Goal: Information Seeking & Learning: Learn about a topic

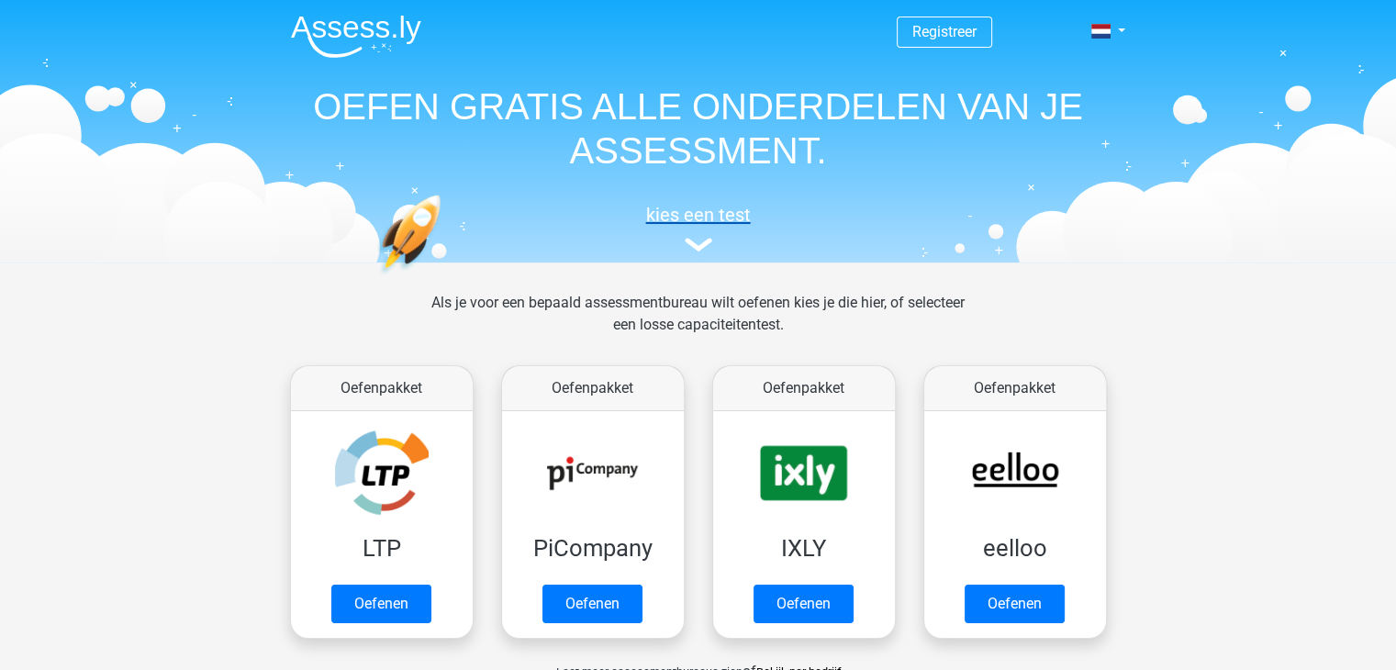
click at [692, 248] on img at bounding box center [698, 245] width 28 height 14
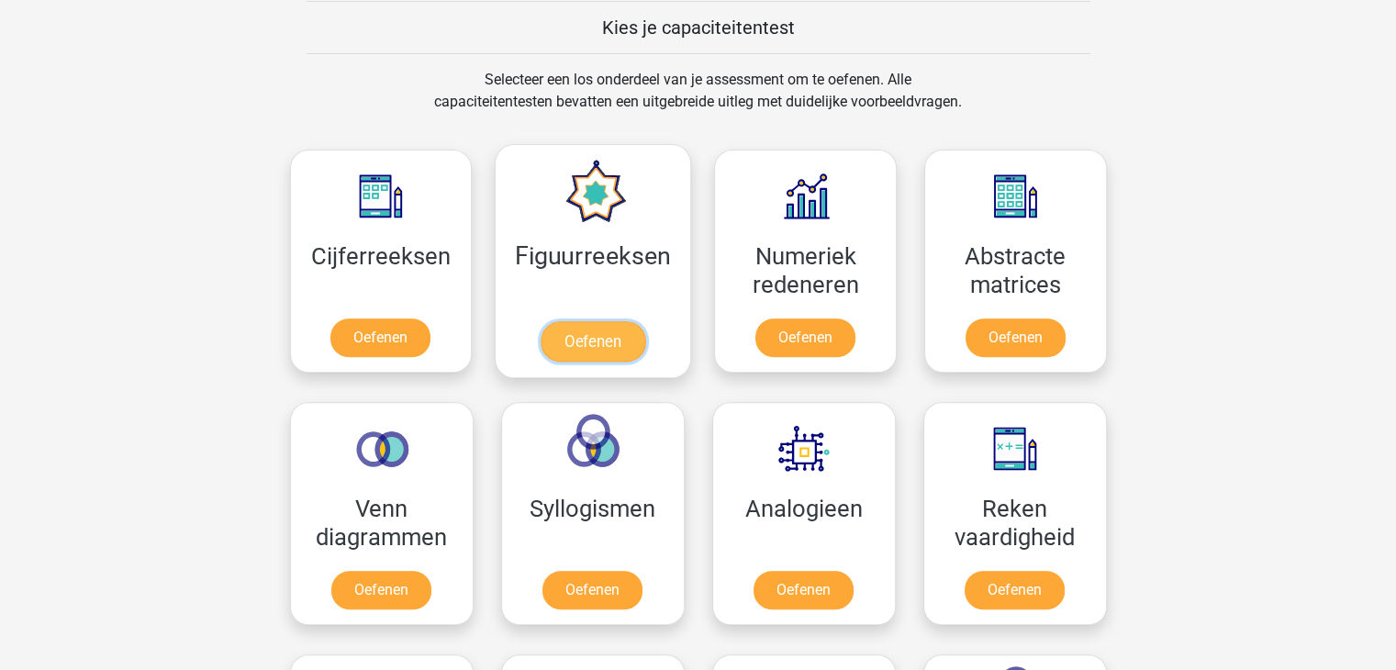
click at [600, 353] on link "Oefenen" at bounding box center [592, 341] width 105 height 40
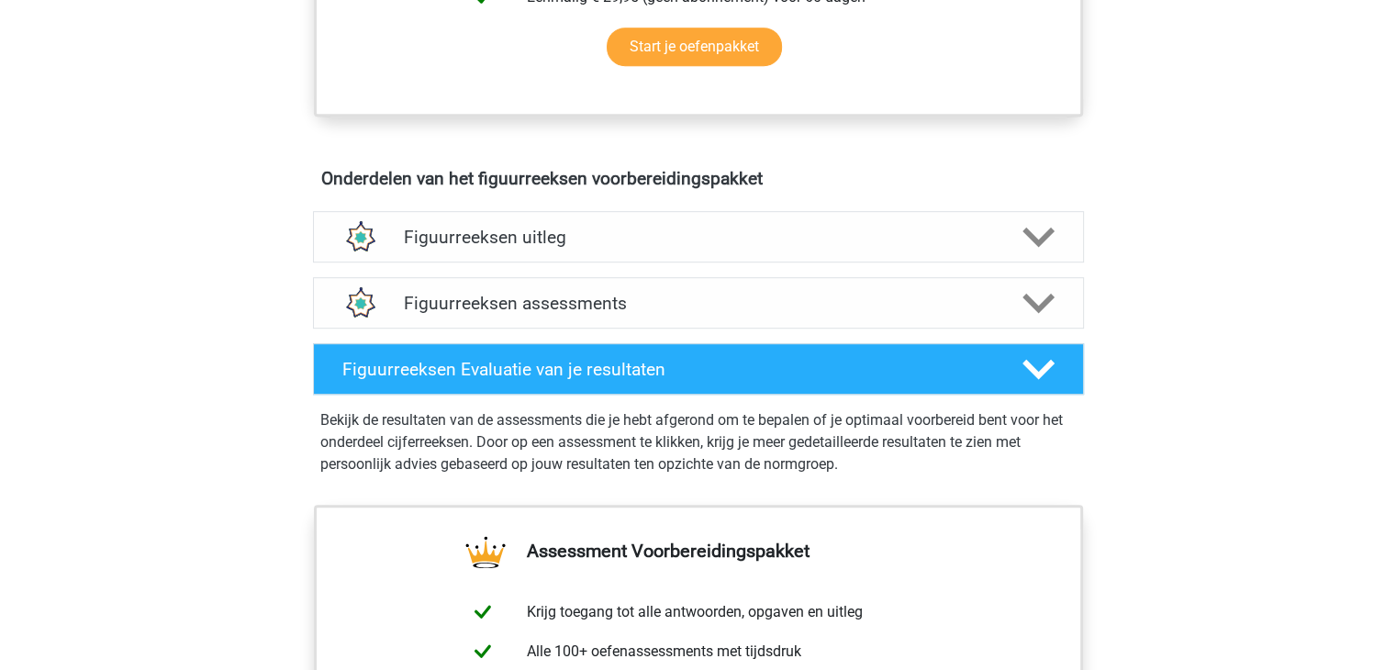
scroll to position [918, 0]
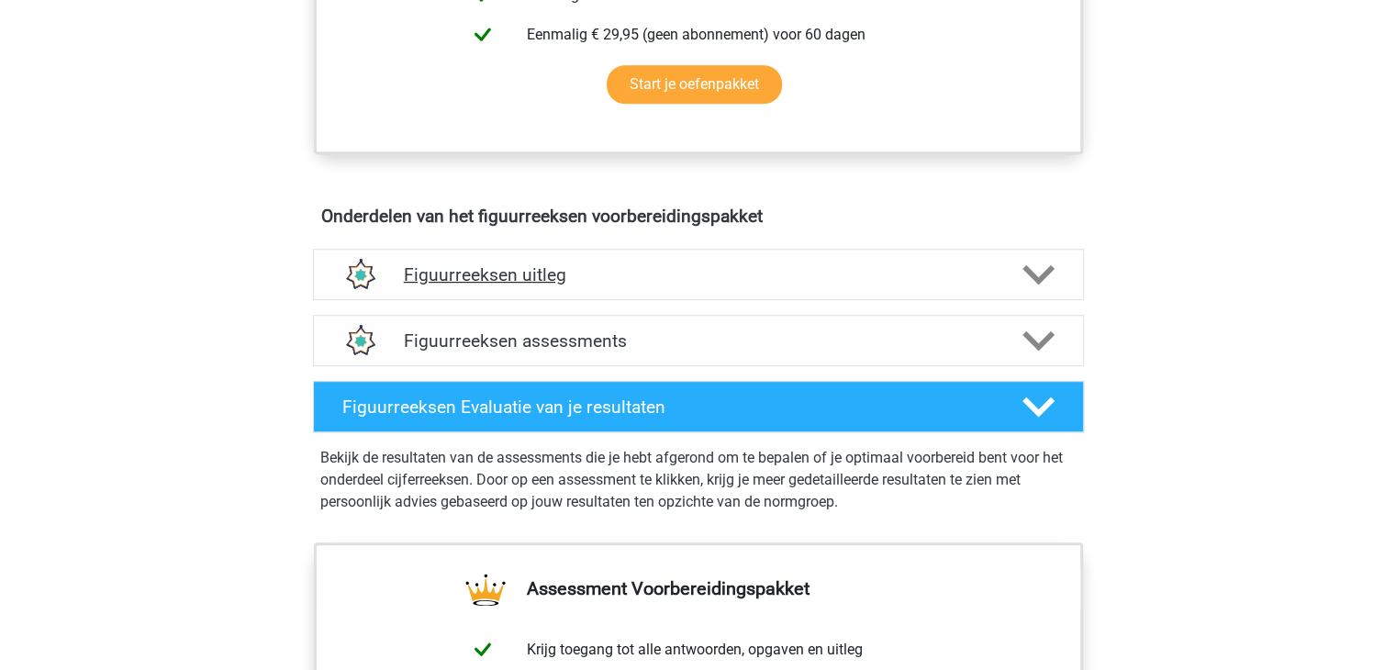
click at [772, 264] on h4 "Figuurreeksen uitleg" at bounding box center [698, 274] width 589 height 21
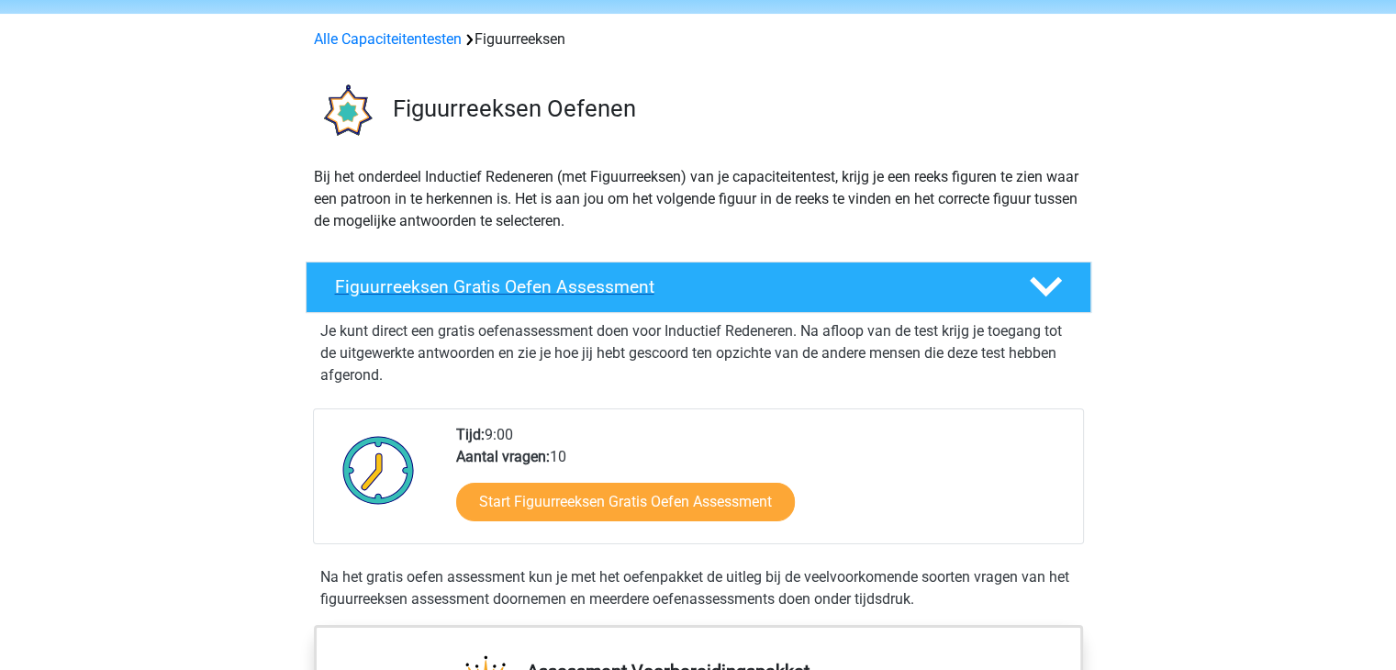
scroll to position [0, 0]
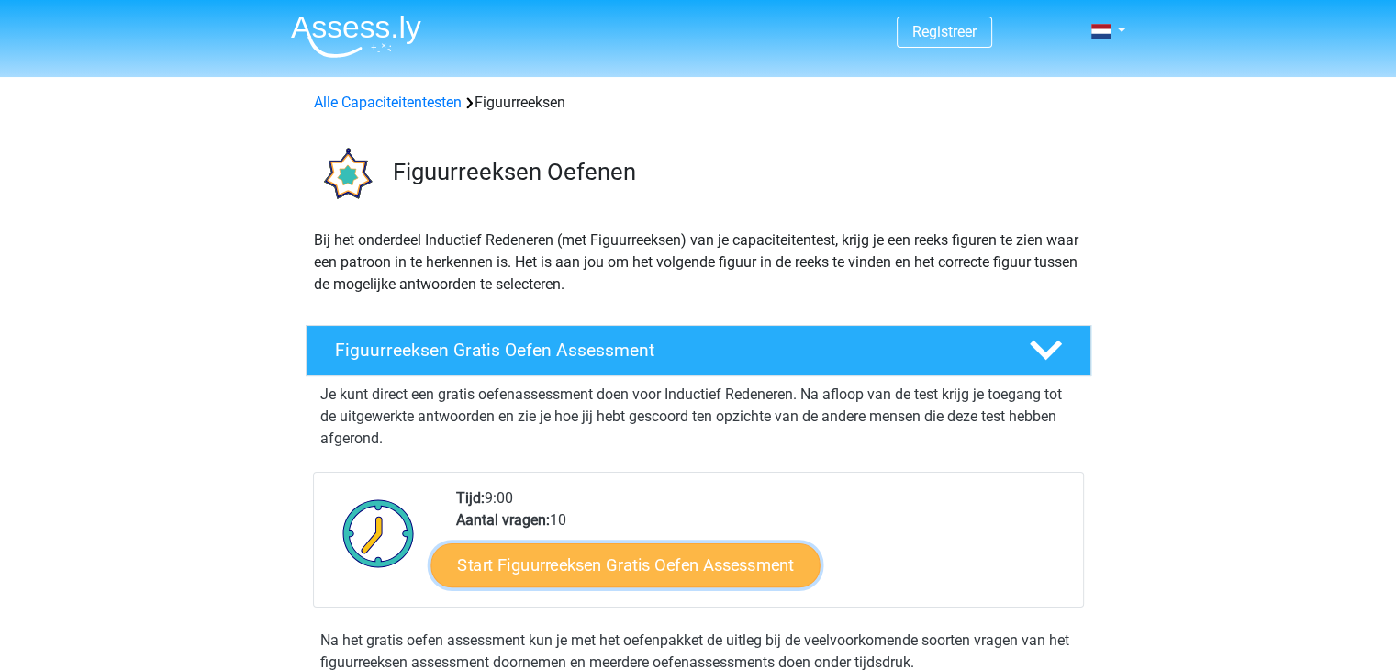
click at [595, 552] on link "Start Figuurreeksen Gratis Oefen Assessment" at bounding box center [624, 564] width 389 height 44
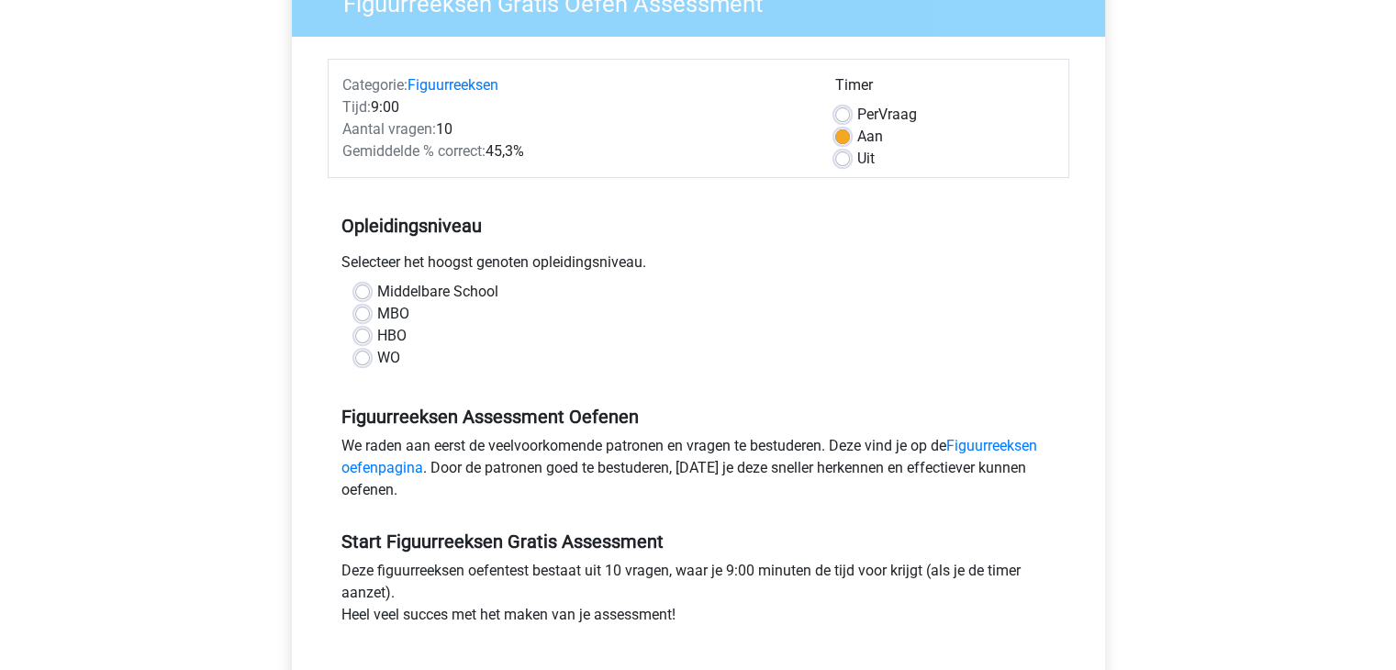
scroll to position [184, 0]
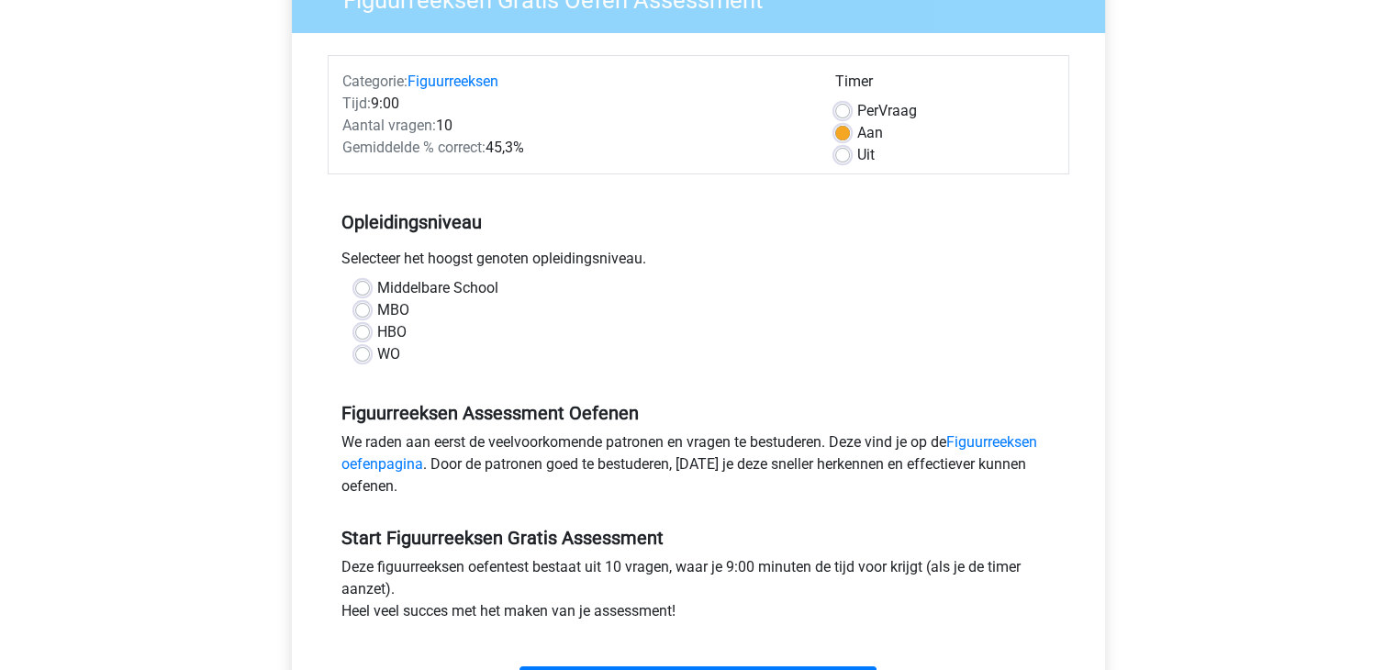
click at [389, 357] on label "WO" at bounding box center [388, 354] width 23 height 22
click at [370, 357] on input "WO" at bounding box center [362, 352] width 15 height 18
radio input "true"
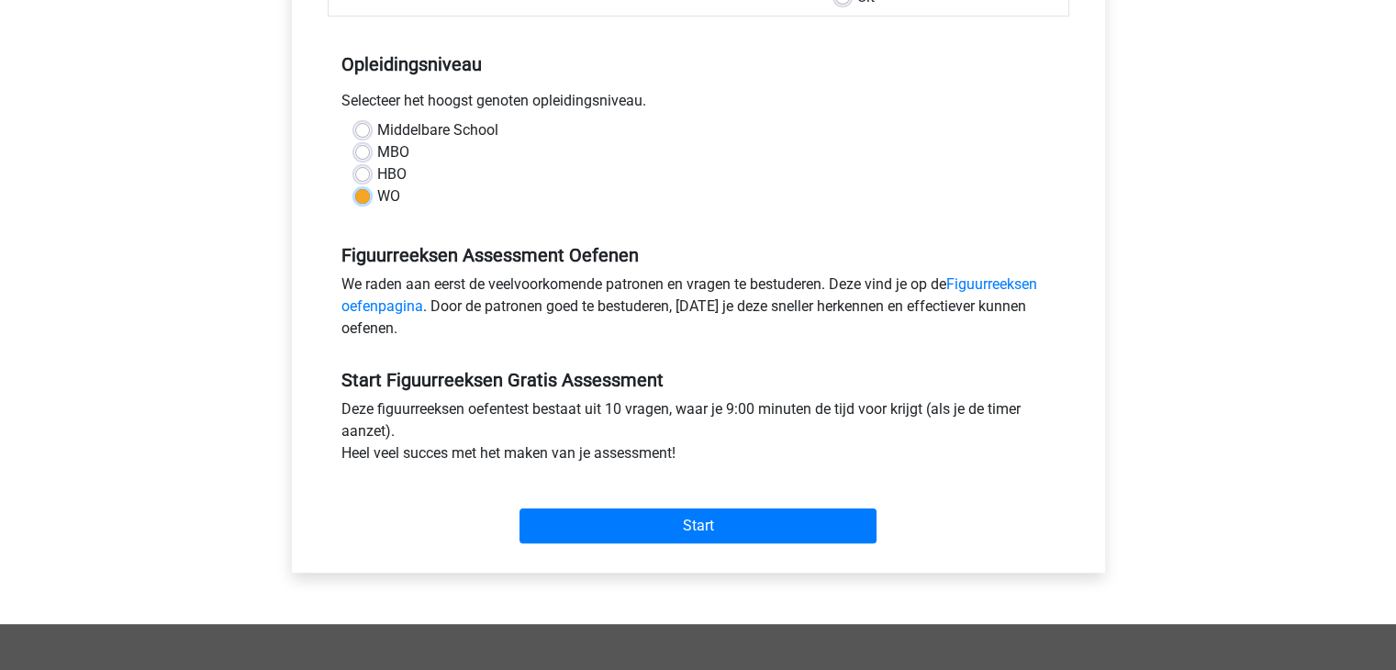
scroll to position [642, 0]
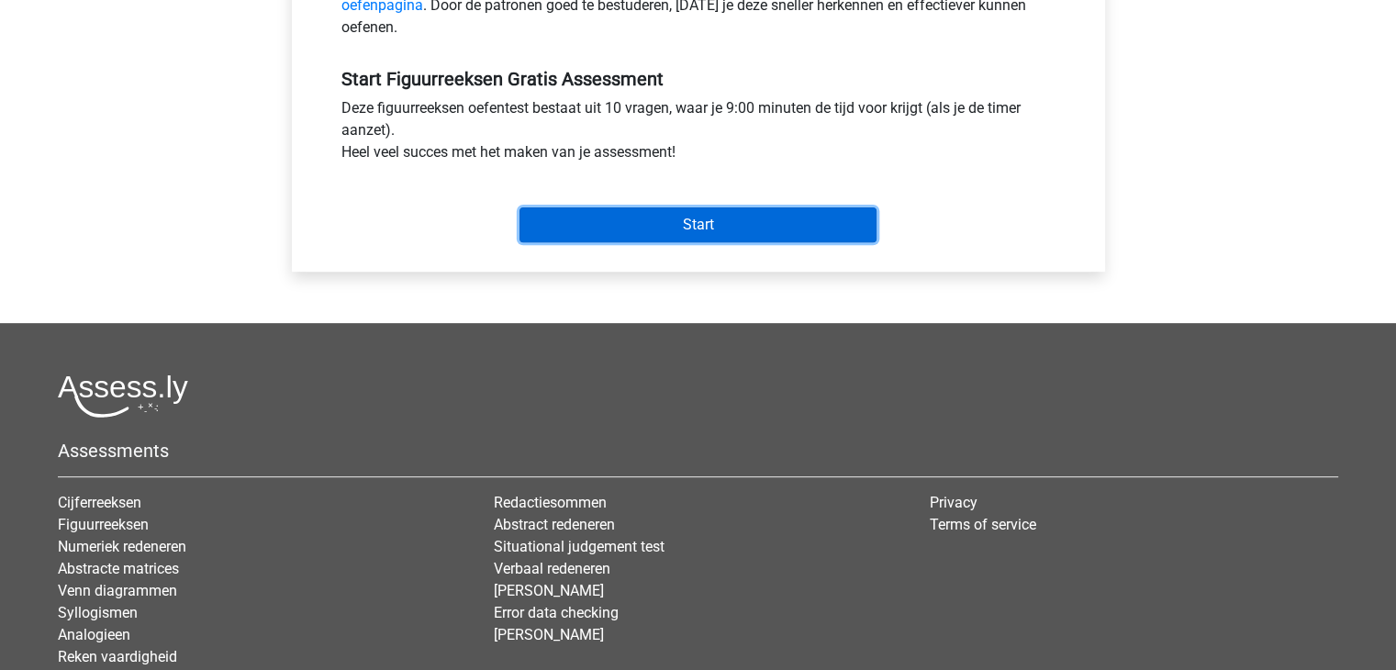
click at [718, 236] on input "Start" at bounding box center [697, 224] width 357 height 35
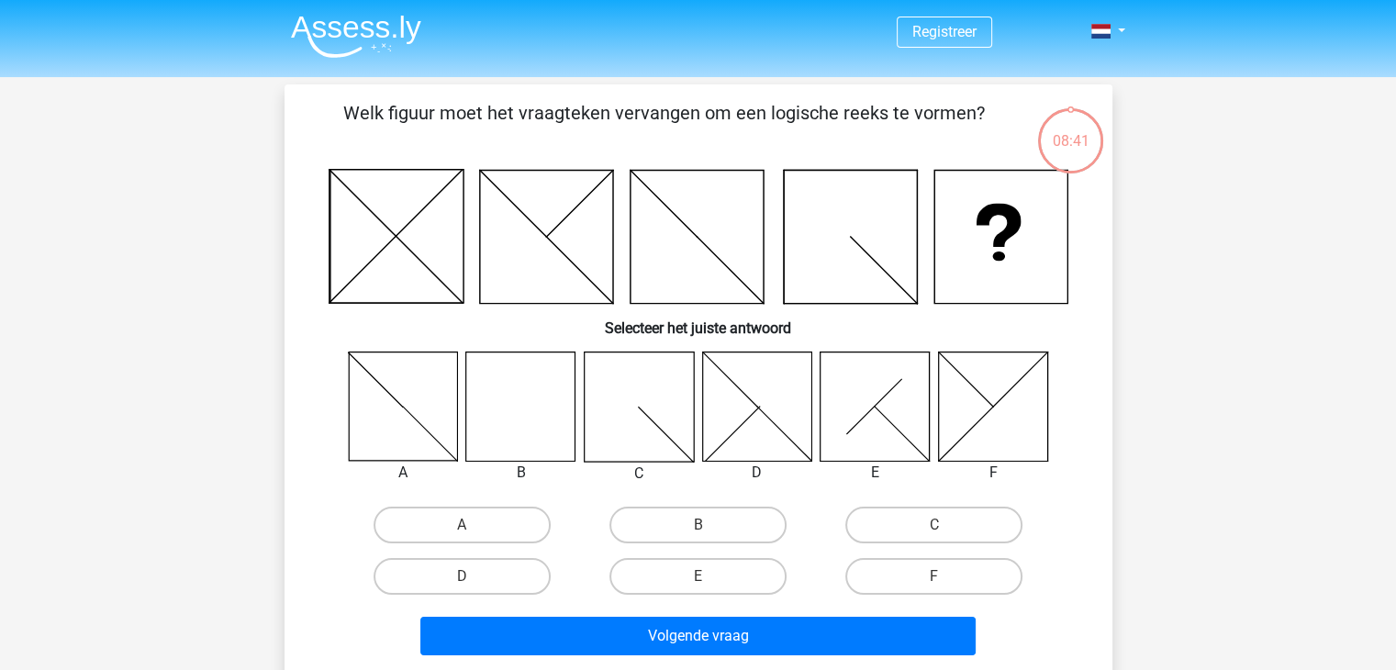
click at [503, 415] on icon at bounding box center [520, 405] width 109 height 109
click at [722, 522] on label "B" at bounding box center [697, 524] width 177 height 37
click at [709, 525] on input "B" at bounding box center [703, 531] width 12 height 12
radio input "true"
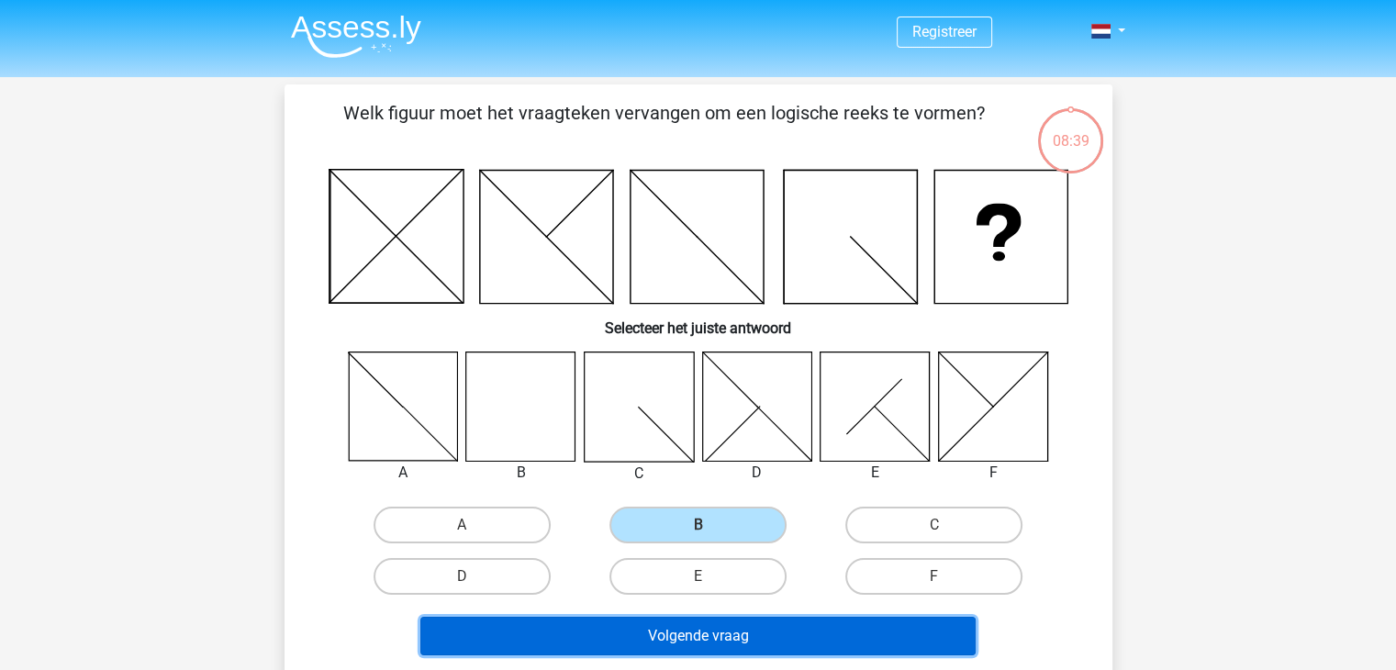
click at [708, 637] on button "Volgende vraag" at bounding box center [697, 636] width 555 height 39
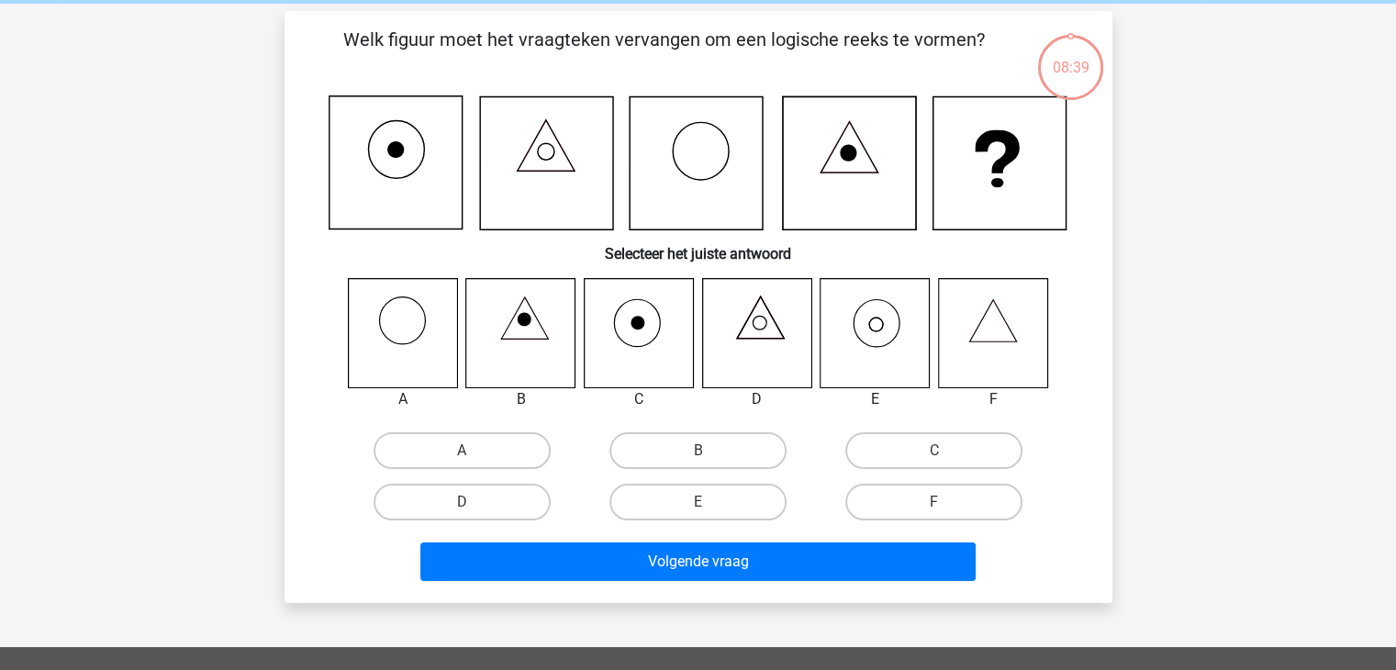
scroll to position [84, 0]
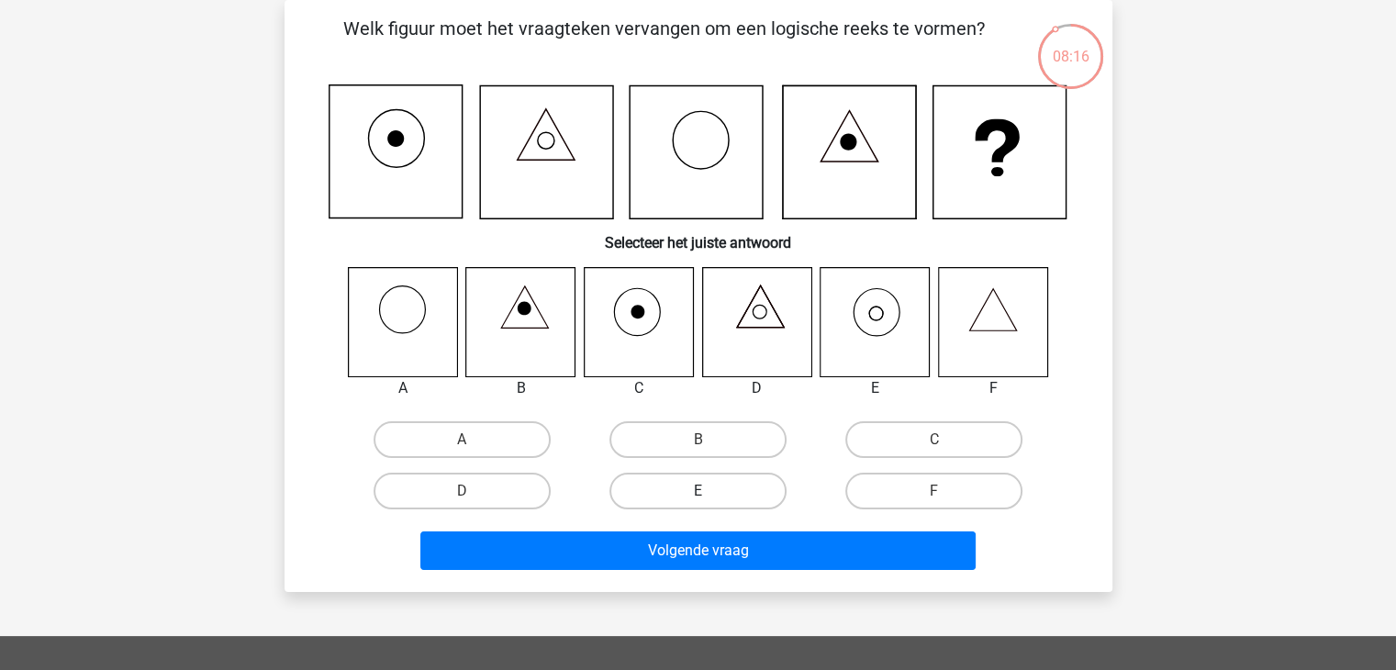
click at [682, 491] on label "E" at bounding box center [697, 491] width 177 height 37
click at [697, 491] on input "E" at bounding box center [703, 497] width 12 height 12
radio input "true"
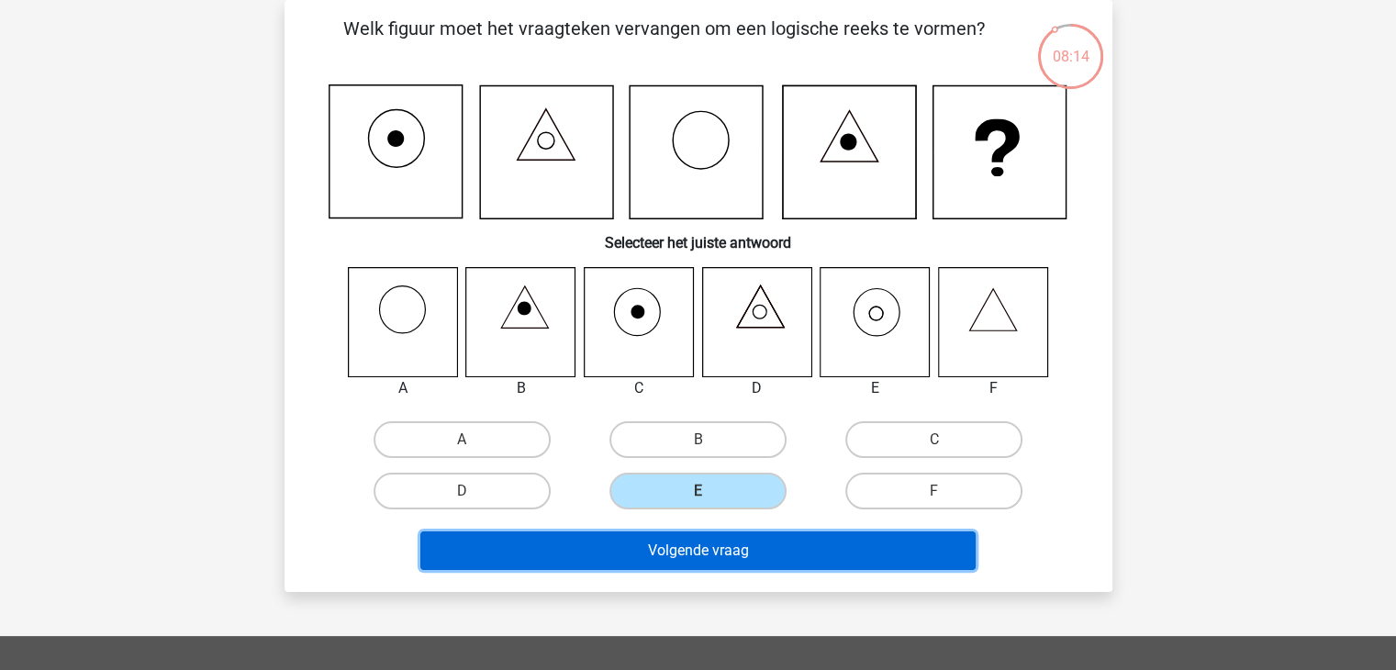
click at [697, 557] on button "Volgende vraag" at bounding box center [697, 550] width 555 height 39
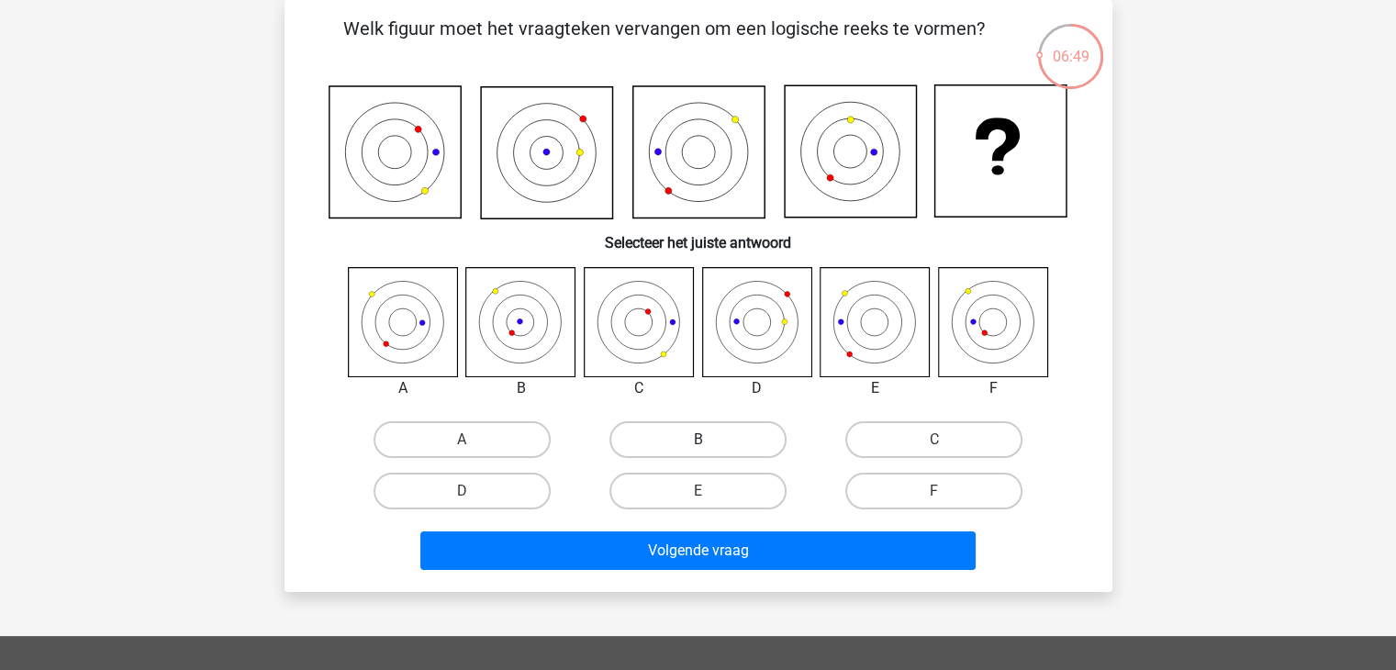
click at [722, 440] on label "B" at bounding box center [697, 439] width 177 height 37
click at [709, 440] on input "B" at bounding box center [703, 445] width 12 height 12
radio input "true"
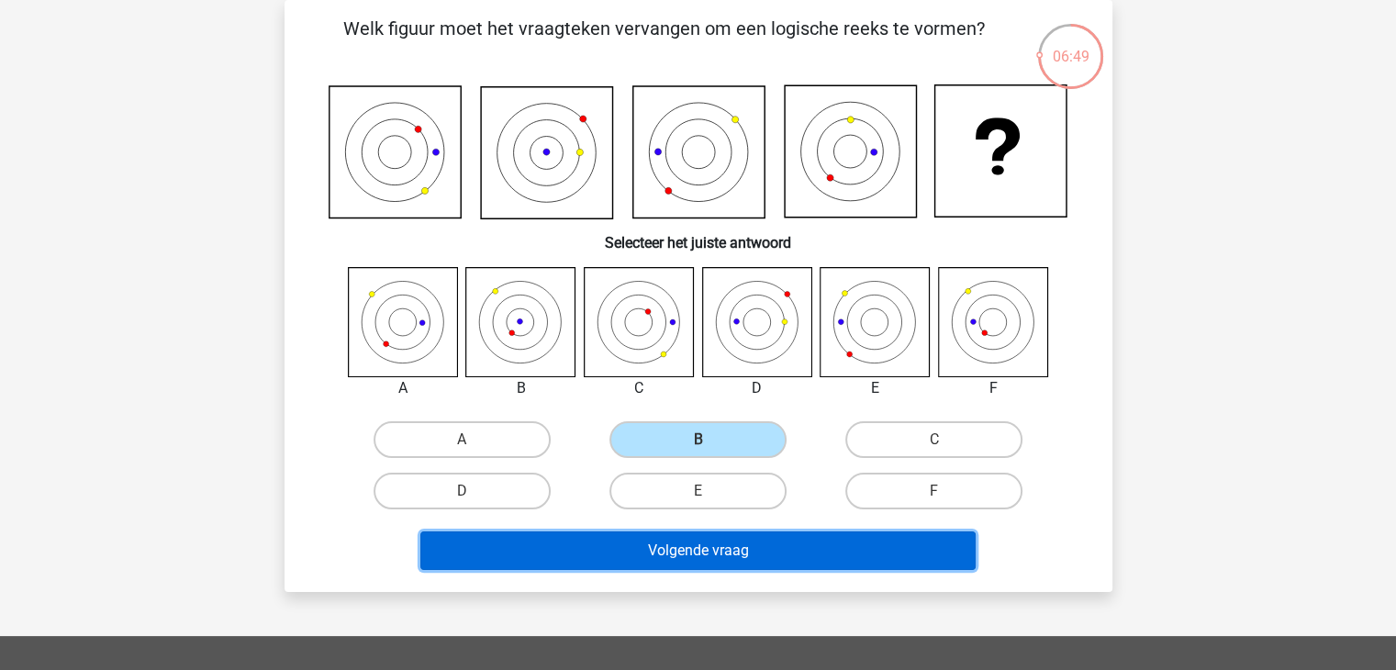
click at [734, 552] on button "Volgende vraag" at bounding box center [697, 550] width 555 height 39
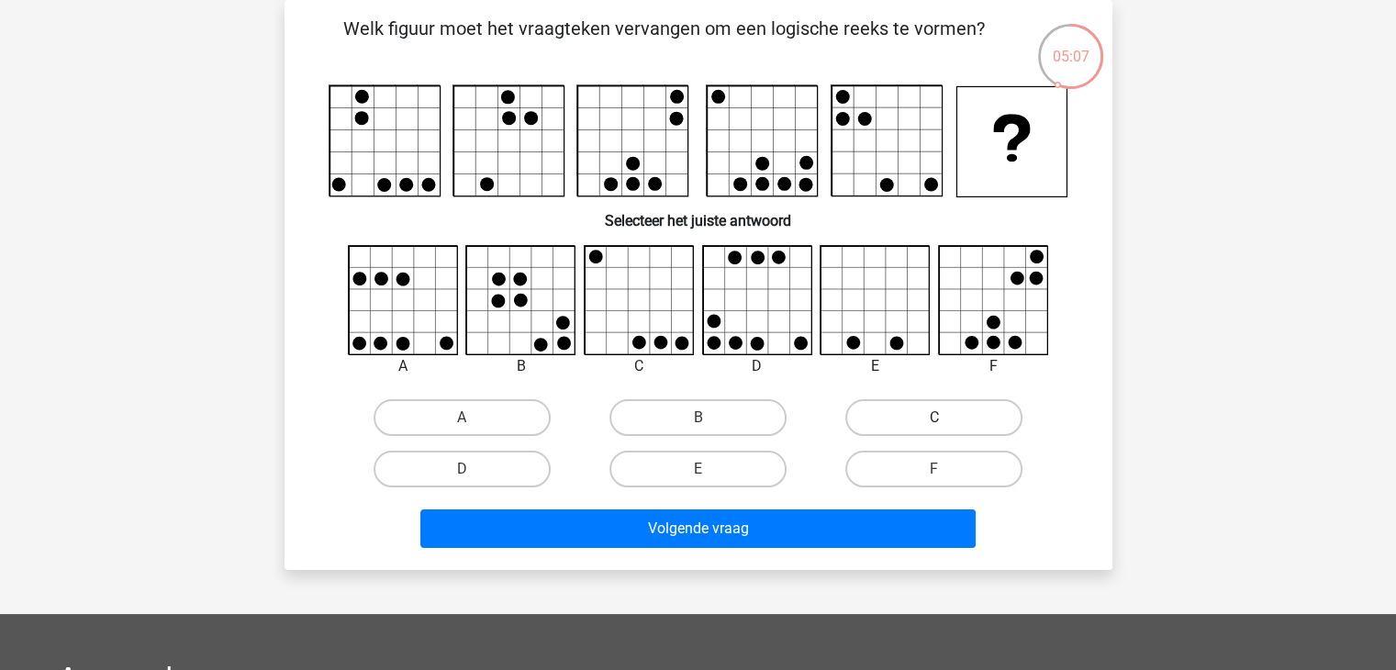
click at [924, 418] on label "C" at bounding box center [933, 417] width 177 height 37
click at [934, 418] on input "C" at bounding box center [940, 423] width 12 height 12
radio input "true"
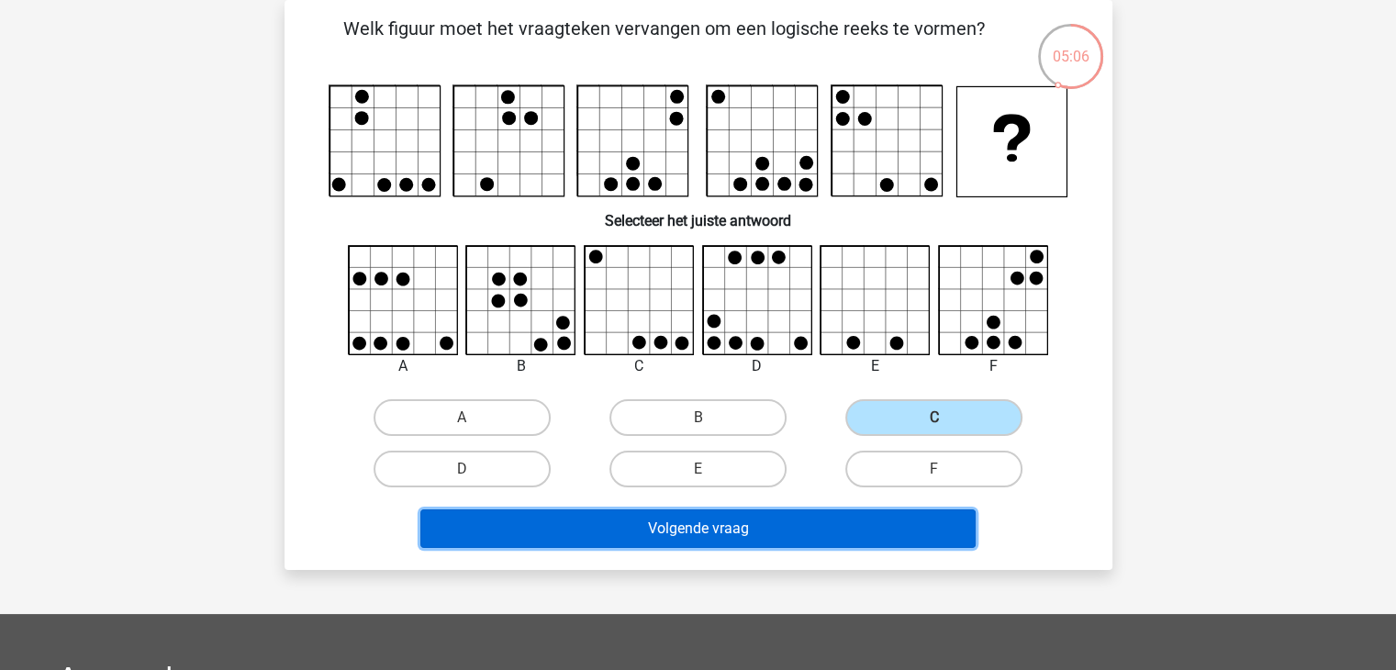
click at [758, 542] on button "Volgende vraag" at bounding box center [697, 528] width 555 height 39
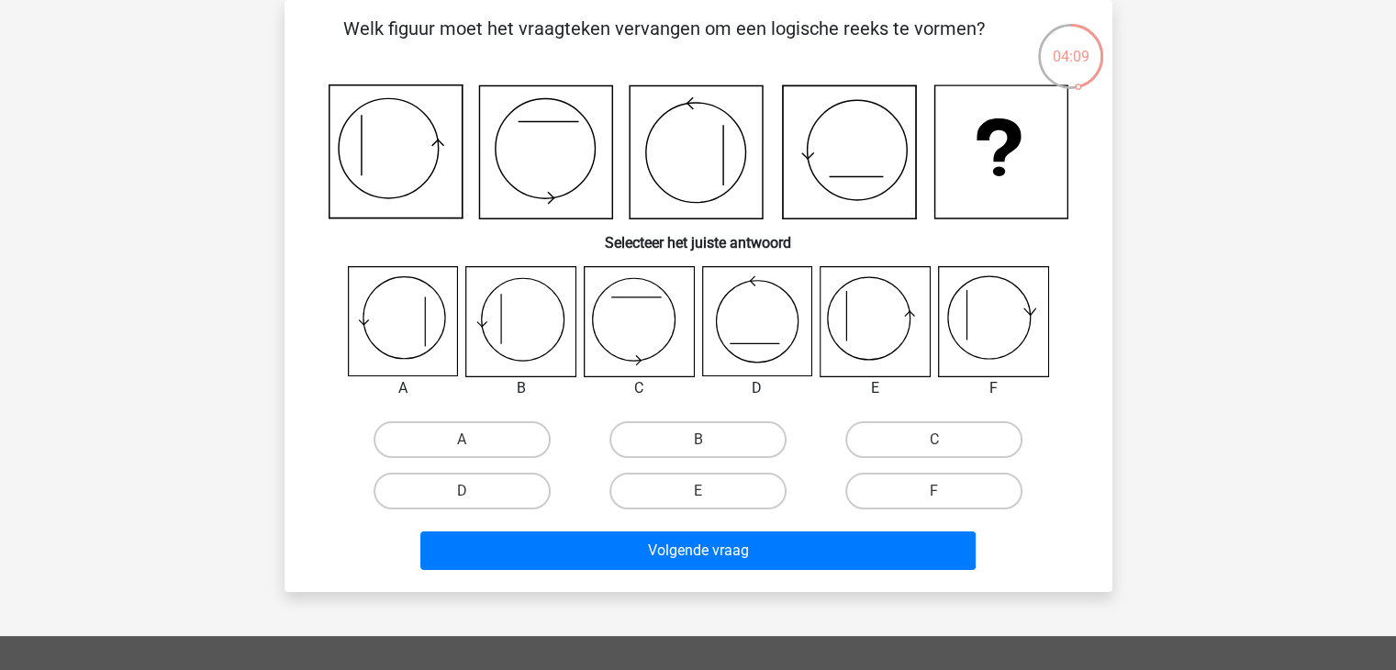
drag, startPoint x: 695, startPoint y: 485, endPoint x: 744, endPoint y: 569, distance: 97.1
click at [694, 485] on label "E" at bounding box center [697, 491] width 177 height 37
click at [697, 491] on input "E" at bounding box center [703, 497] width 12 height 12
radio input "true"
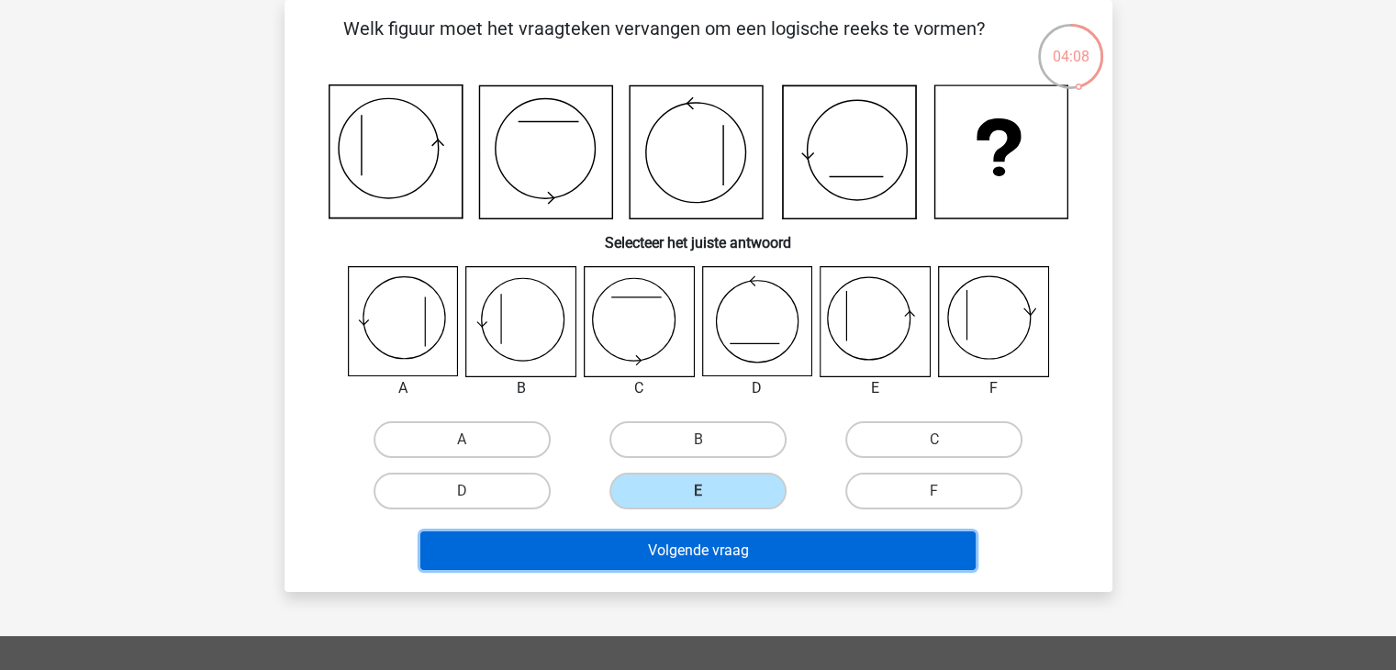
click at [742, 556] on button "Volgende vraag" at bounding box center [697, 550] width 555 height 39
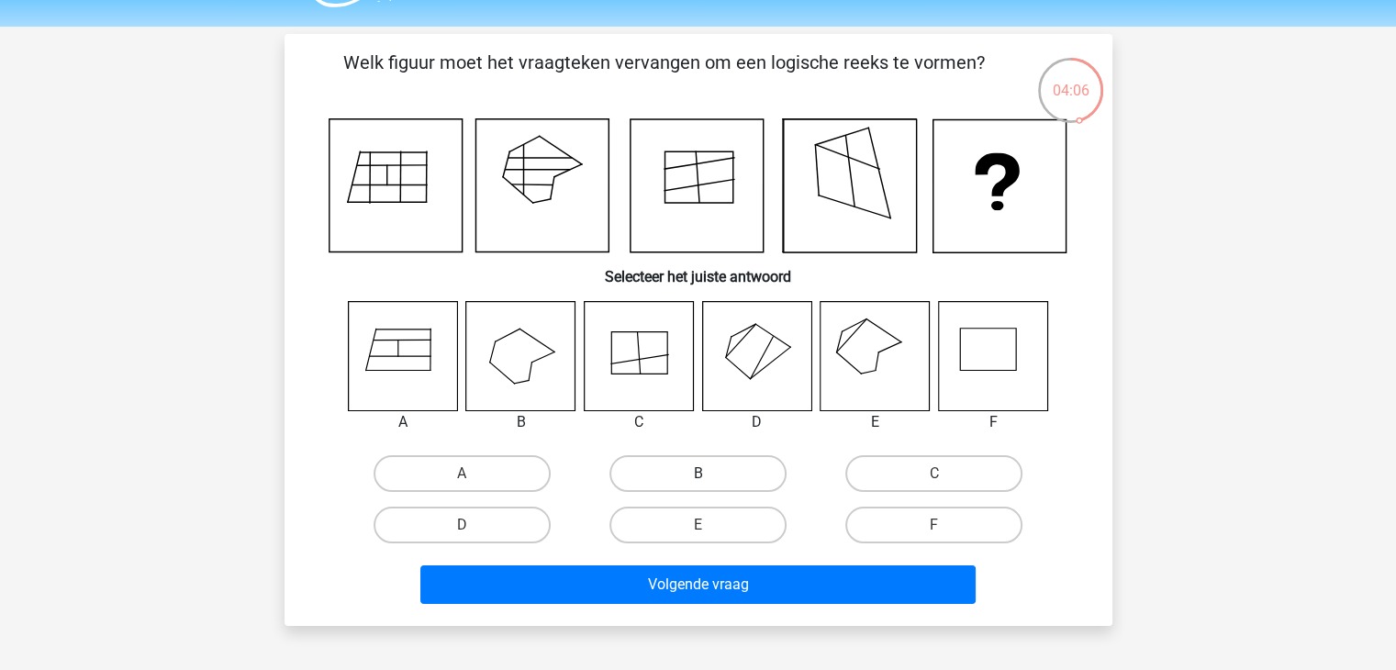
scroll to position [92, 0]
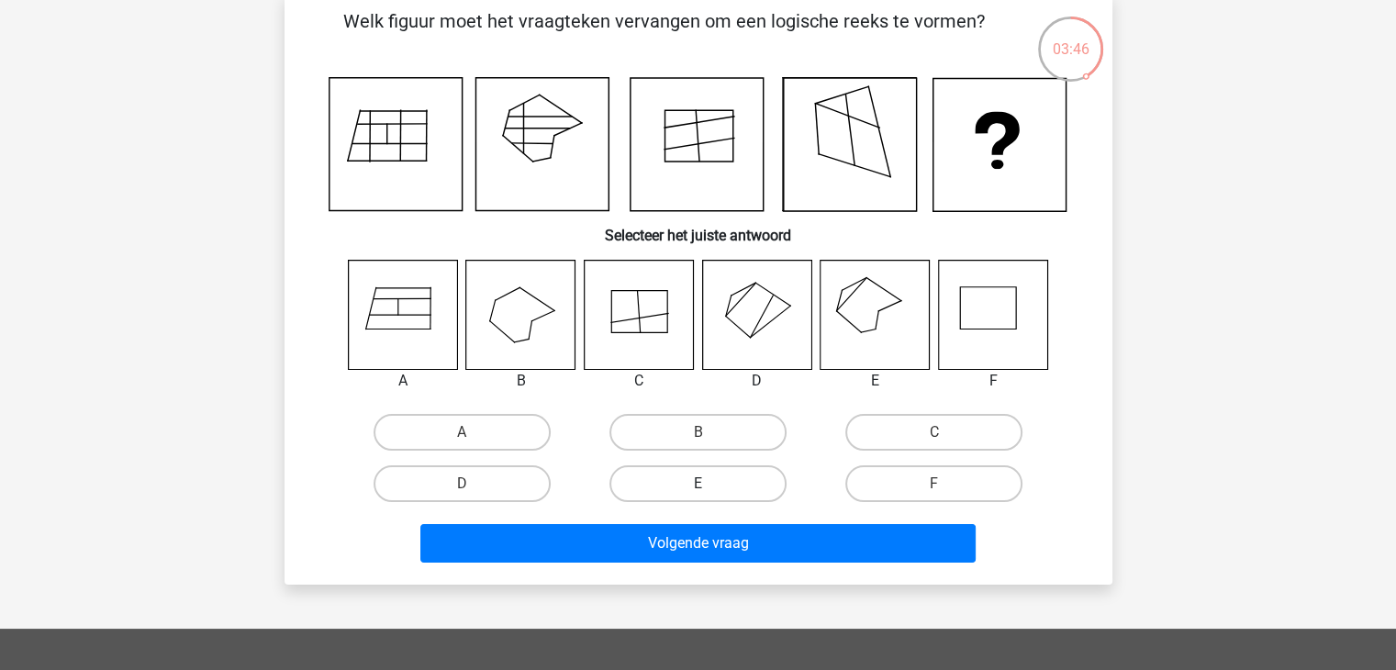
click at [685, 485] on label "E" at bounding box center [697, 483] width 177 height 37
click at [697, 485] on input "E" at bounding box center [703, 490] width 12 height 12
radio input "true"
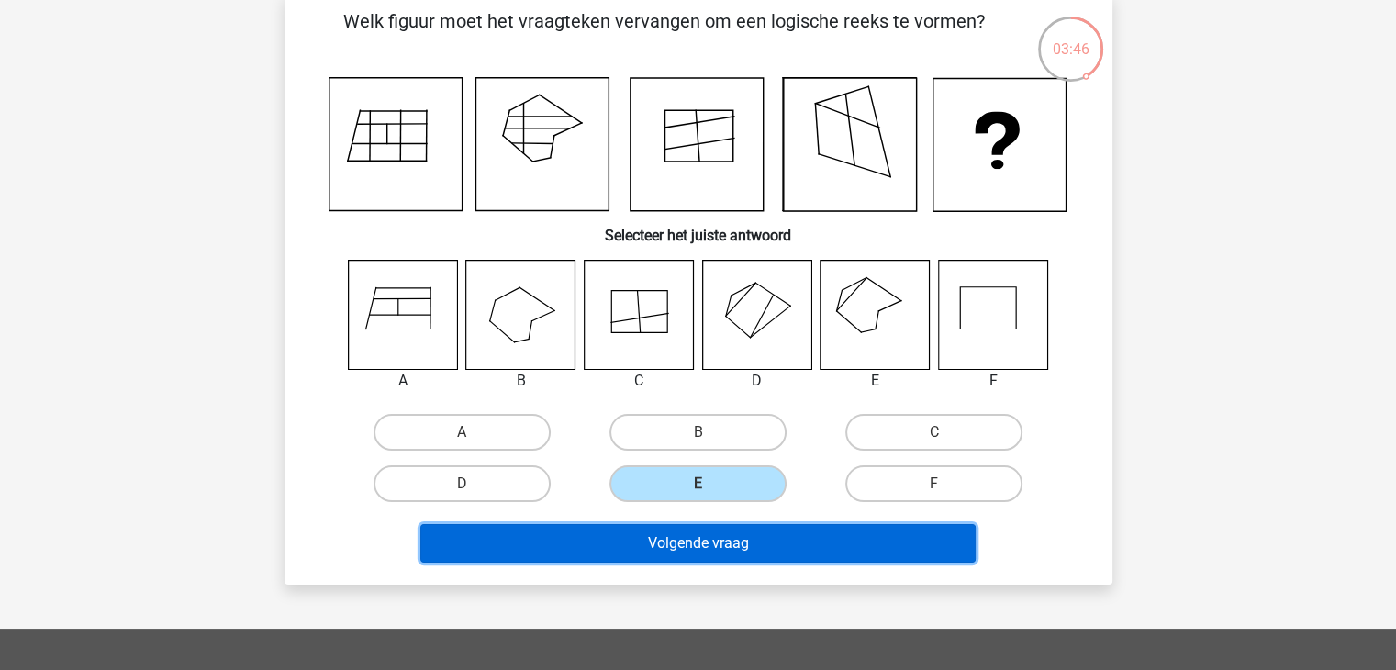
click at [698, 541] on button "Volgende vraag" at bounding box center [697, 543] width 555 height 39
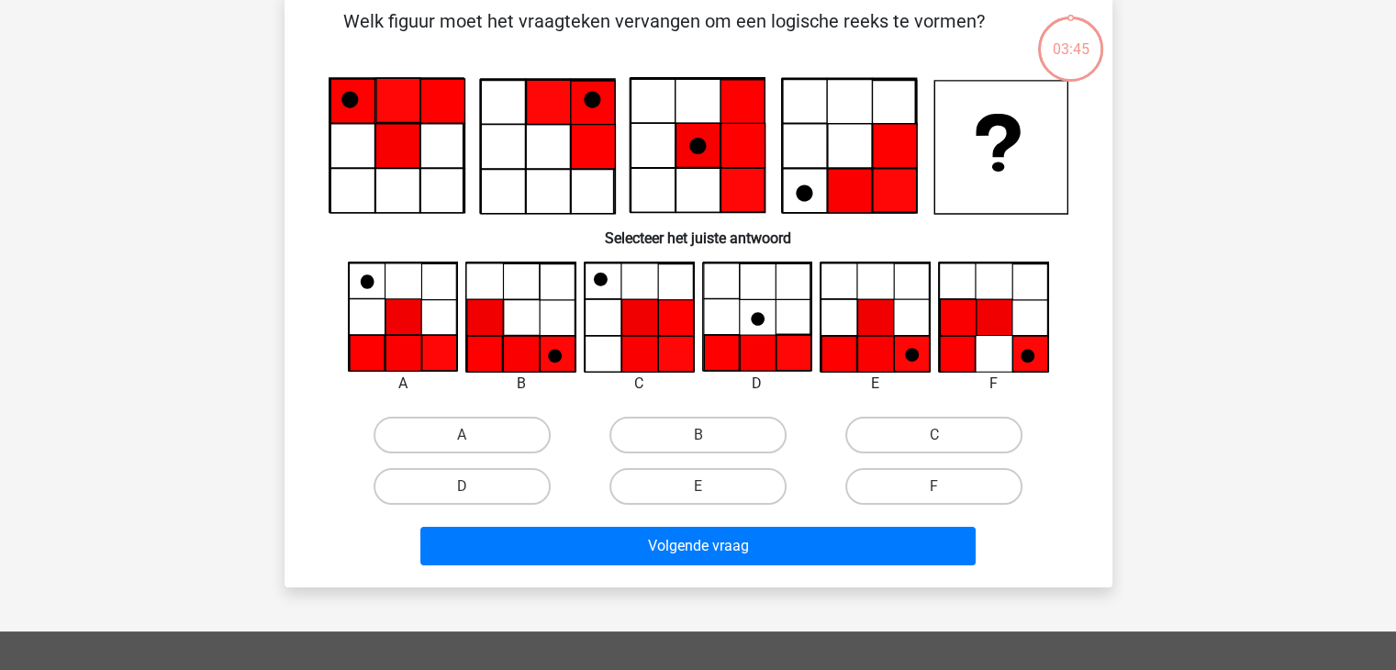
scroll to position [84, 0]
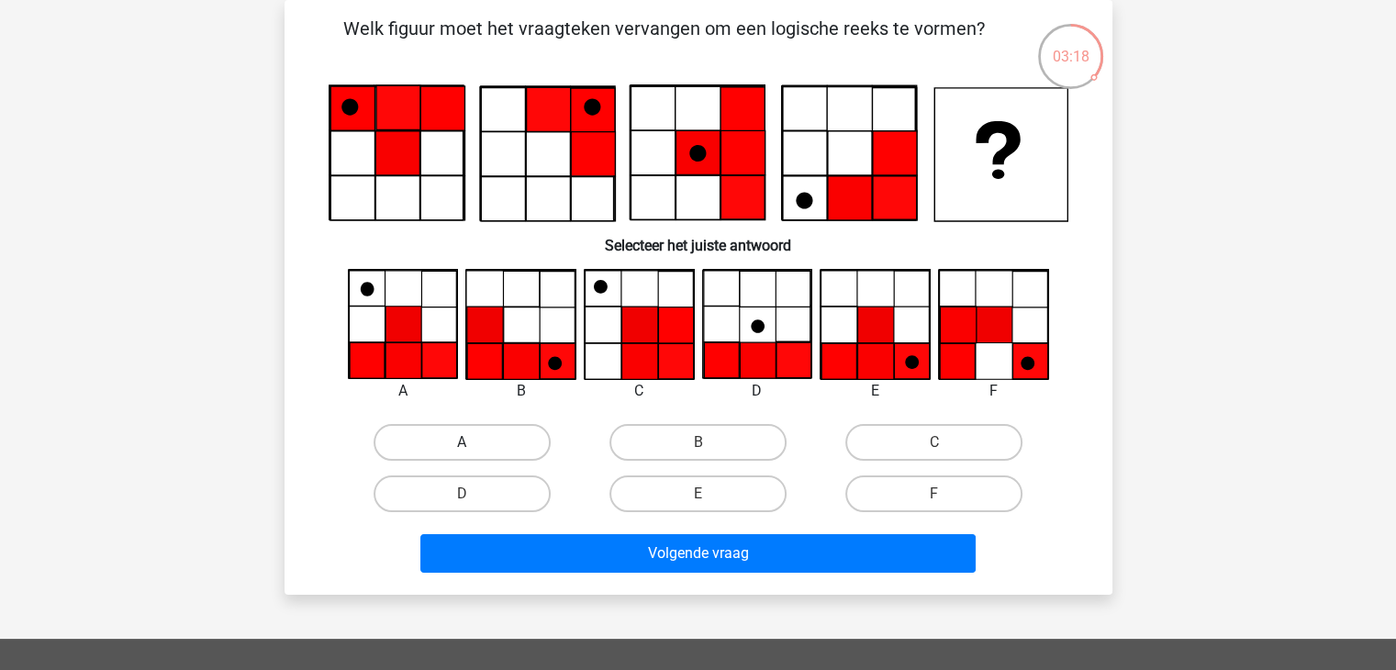
click at [497, 438] on label "A" at bounding box center [461, 442] width 177 height 37
click at [473, 442] on input "A" at bounding box center [468, 448] width 12 height 12
radio input "true"
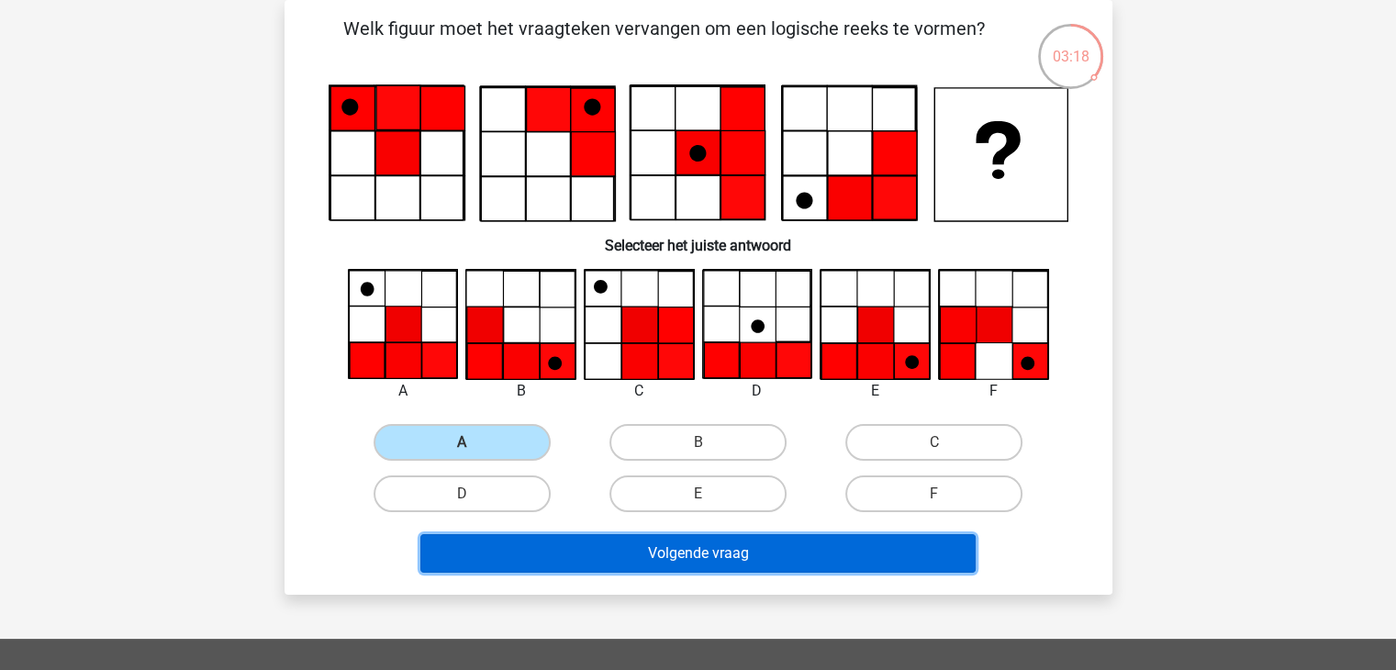
click at [741, 558] on button "Volgende vraag" at bounding box center [697, 553] width 555 height 39
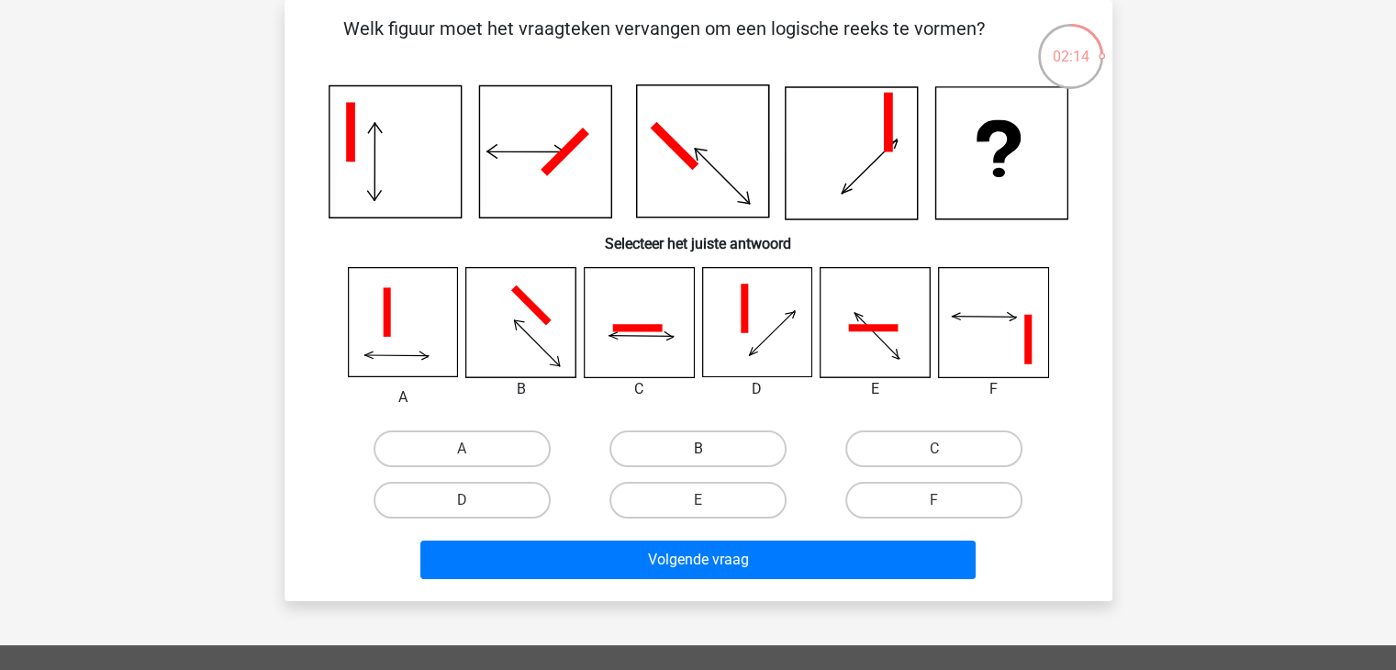
click at [716, 443] on label "B" at bounding box center [697, 448] width 177 height 37
click at [709, 449] on input "B" at bounding box center [703, 455] width 12 height 12
radio input "true"
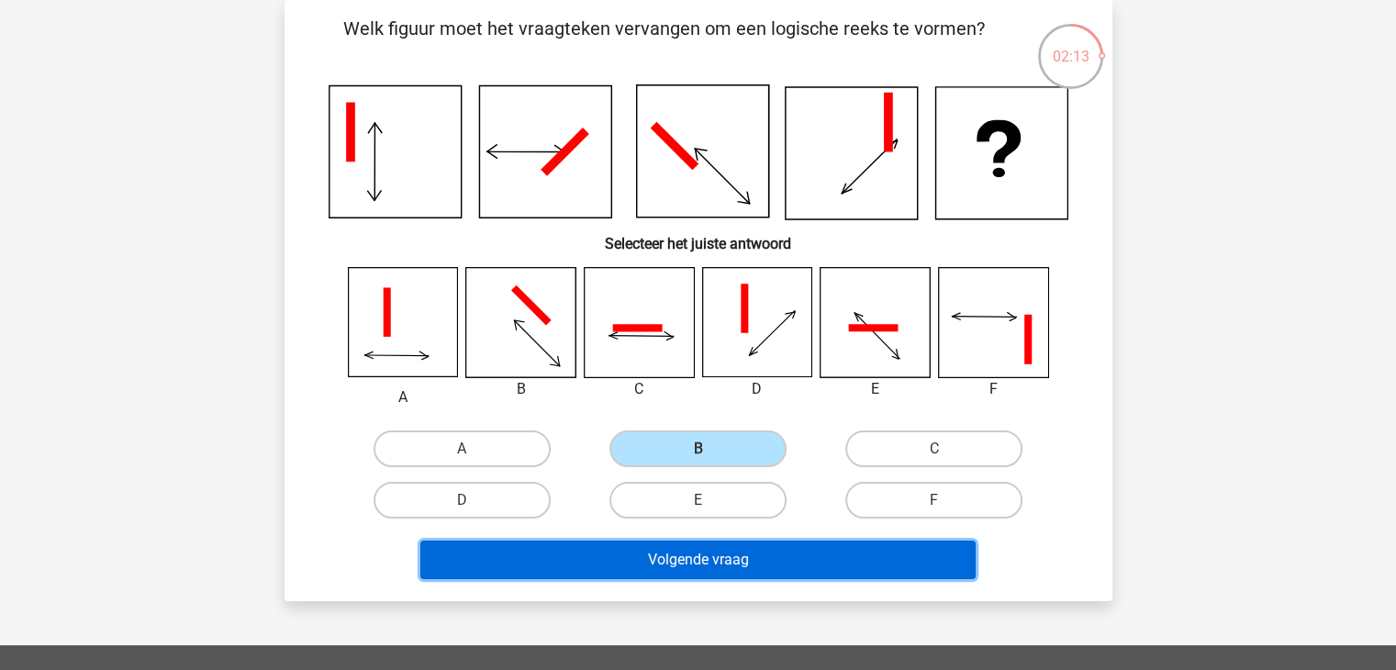
click at [744, 559] on button "Volgende vraag" at bounding box center [697, 559] width 555 height 39
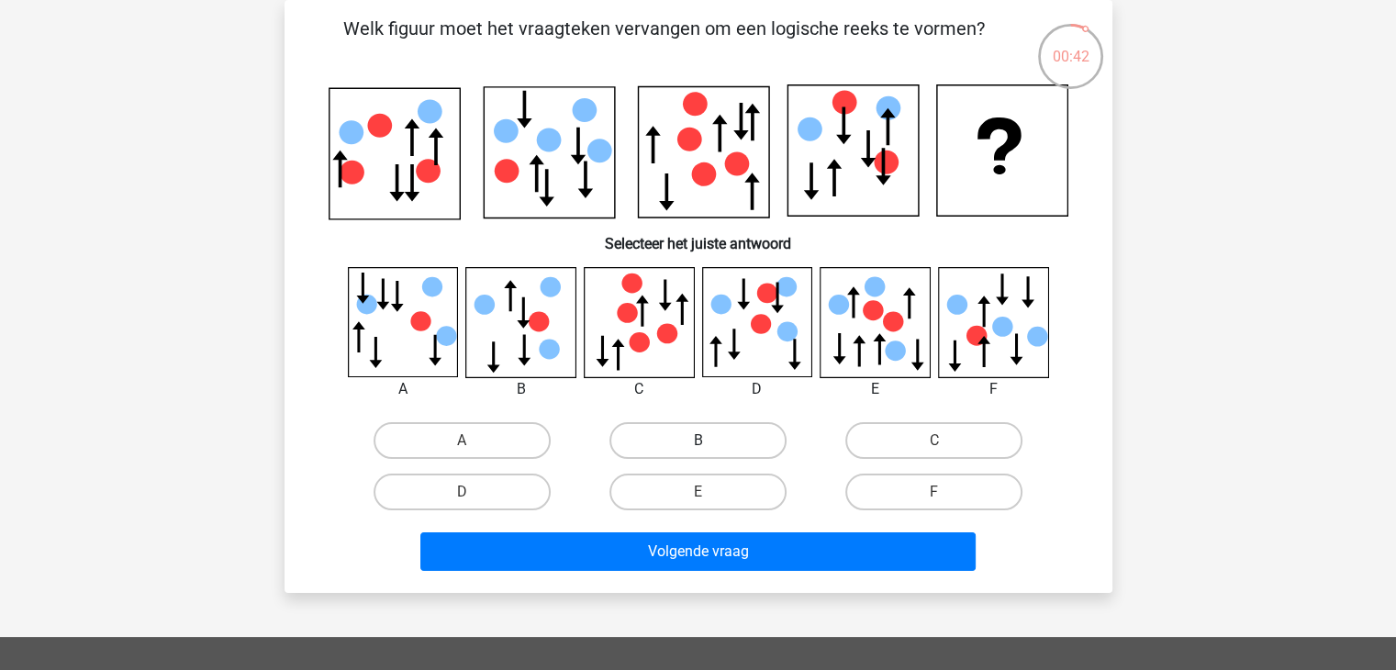
click at [729, 441] on label "B" at bounding box center [697, 440] width 177 height 37
click at [709, 441] on input "B" at bounding box center [703, 446] width 12 height 12
radio input "true"
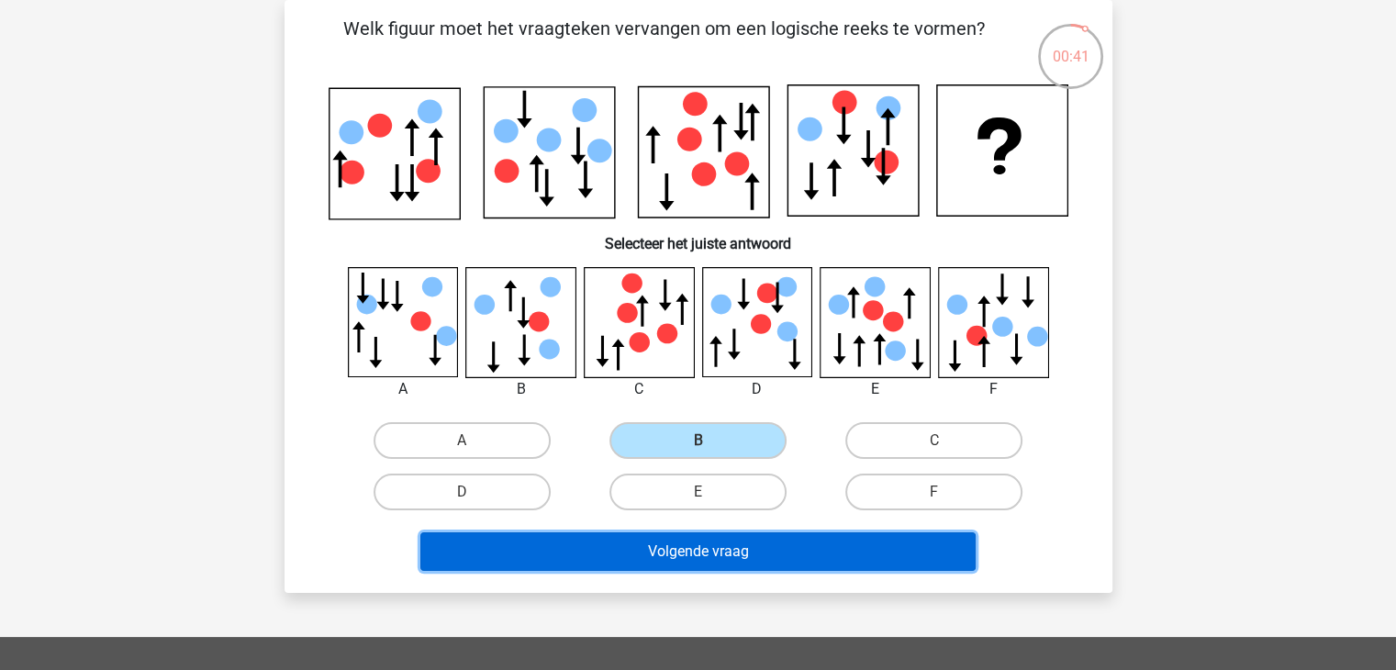
click at [735, 551] on button "Volgende vraag" at bounding box center [697, 551] width 555 height 39
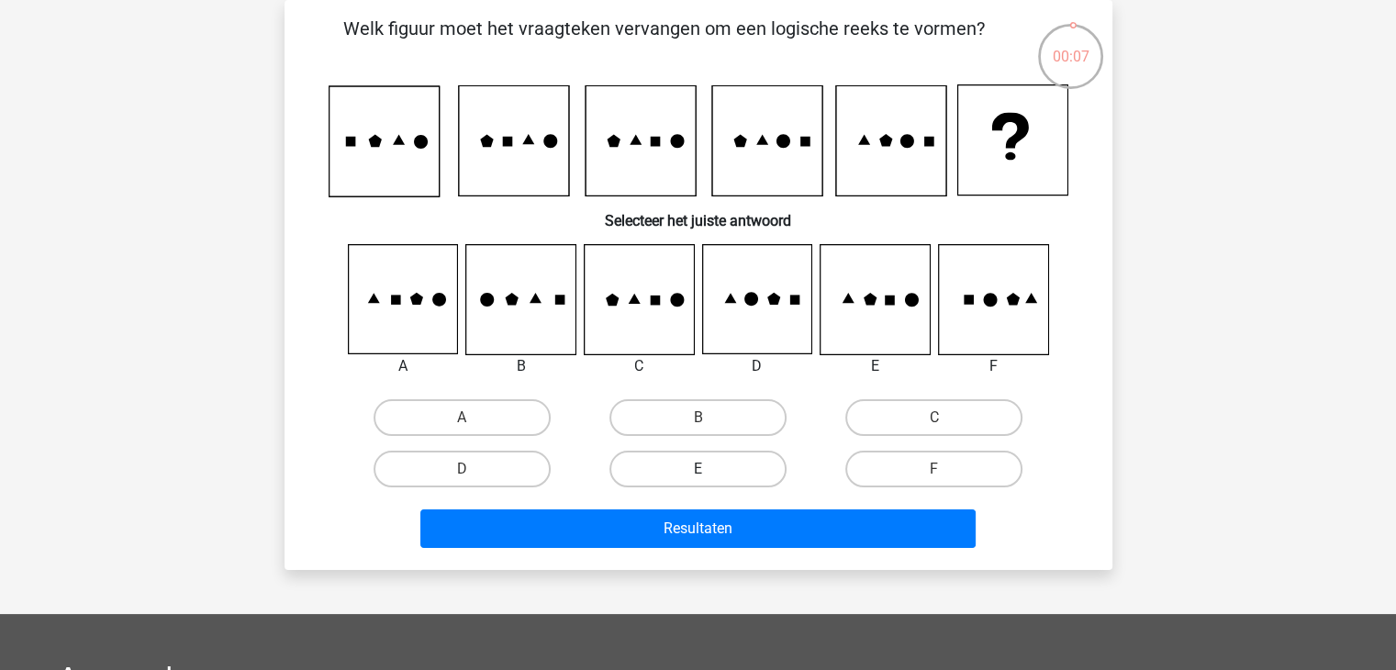
click at [689, 474] on label "E" at bounding box center [697, 469] width 177 height 37
click at [697, 474] on input "E" at bounding box center [703, 475] width 12 height 12
radio input "true"
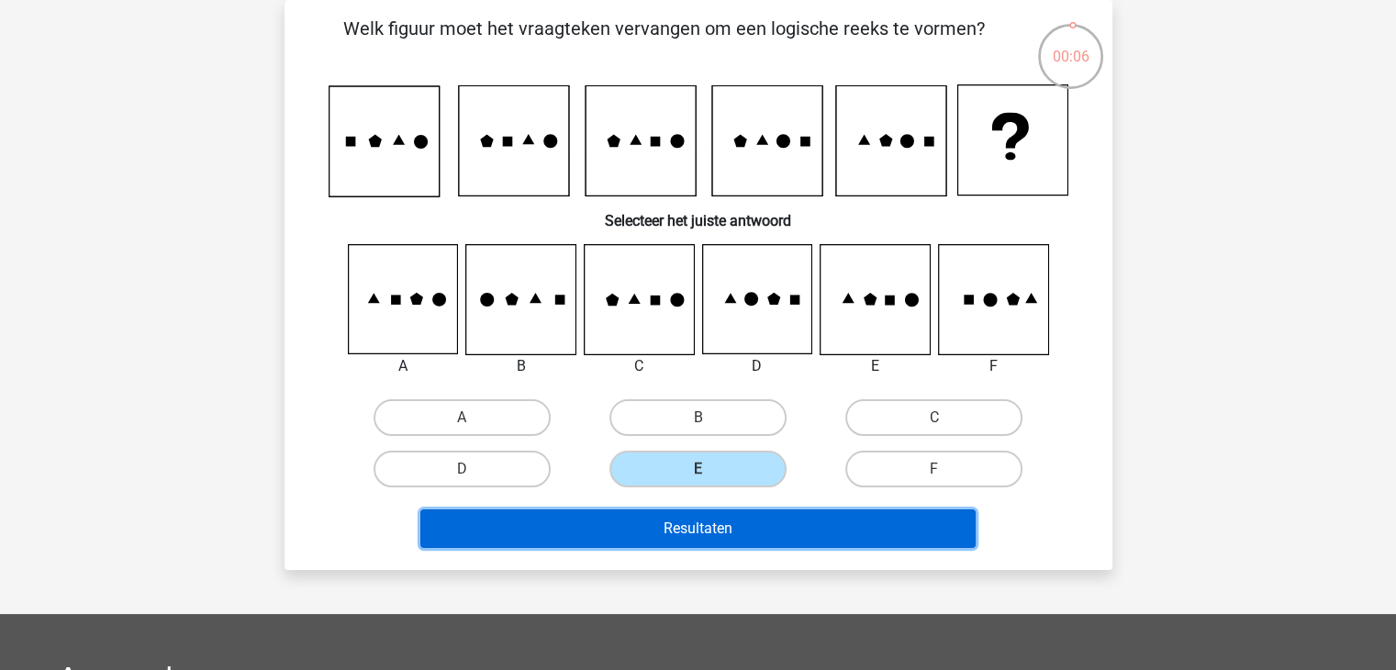
click at [705, 533] on button "Resultaten" at bounding box center [697, 528] width 555 height 39
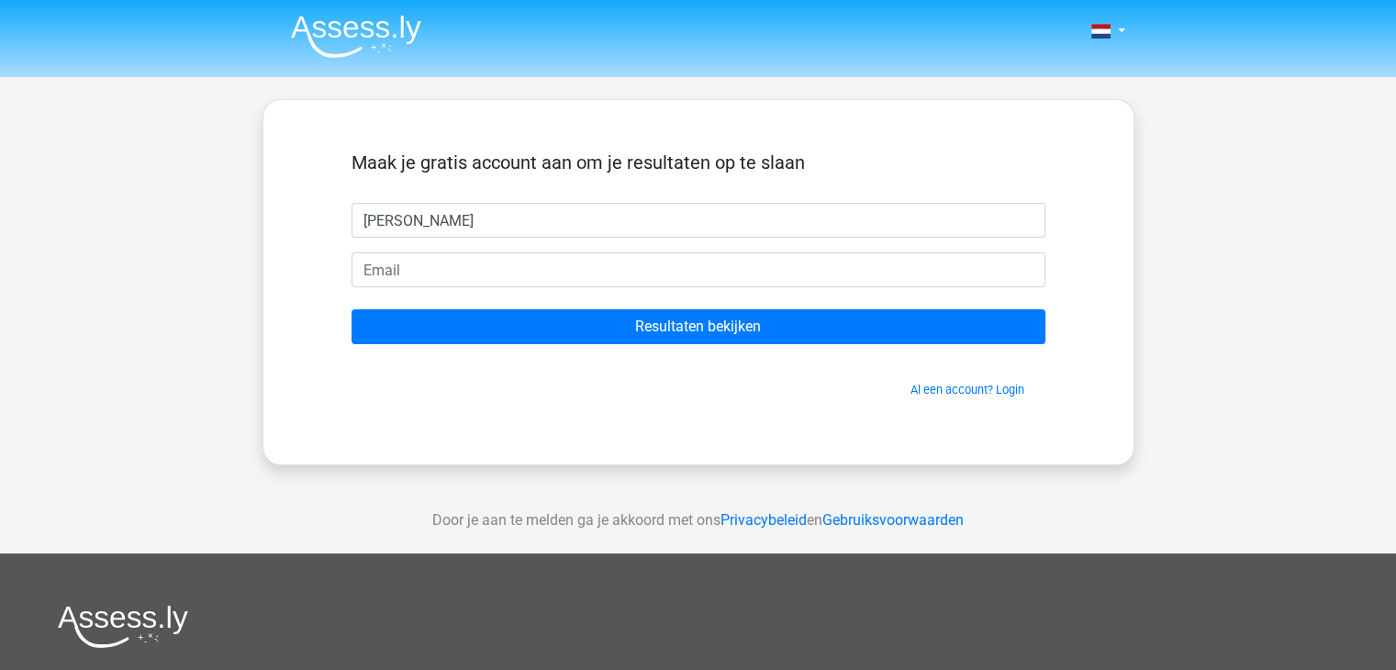
type input "[PERSON_NAME]"
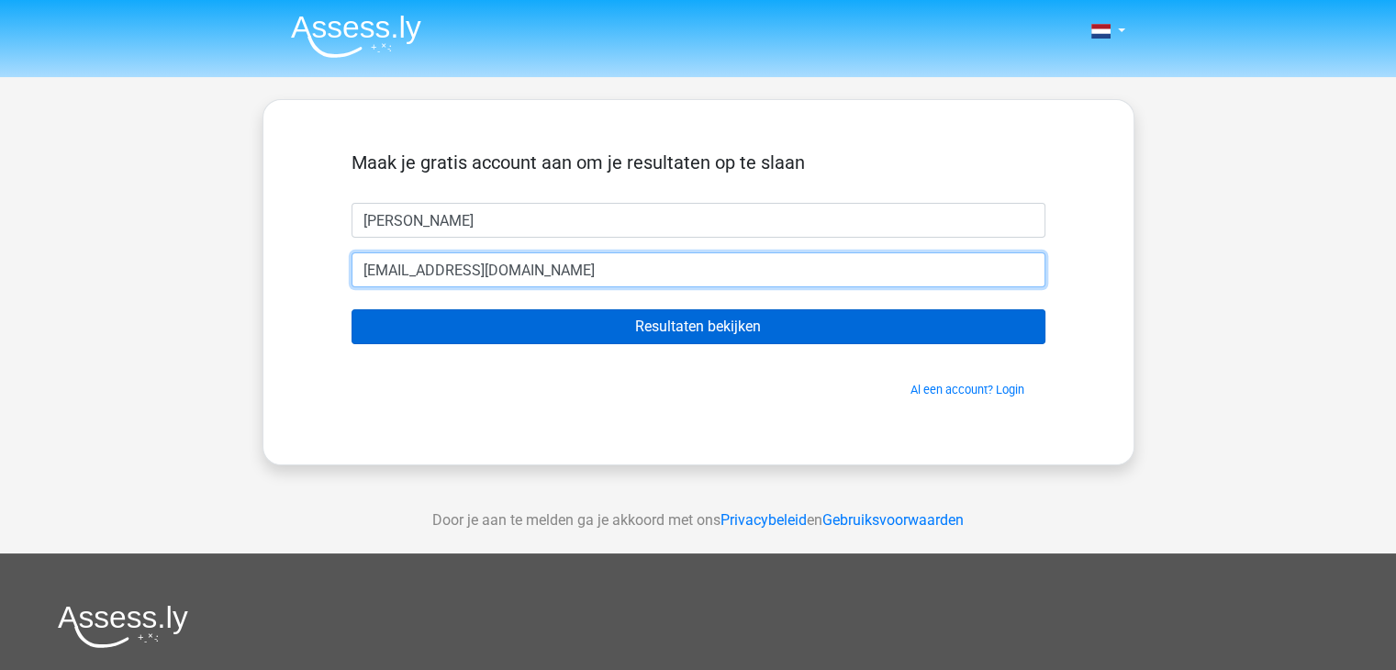
type input "[EMAIL_ADDRESS][DOMAIN_NAME]"
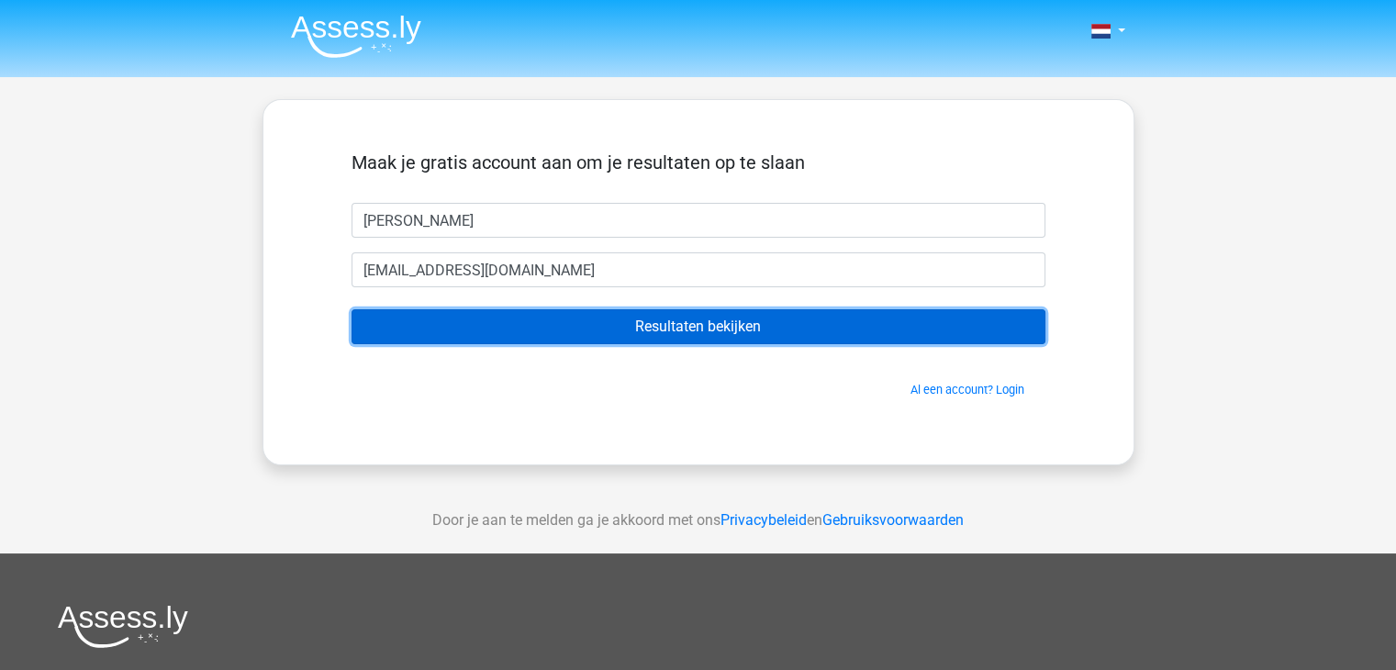
click at [723, 328] on input "Resultaten bekijken" at bounding box center [698, 326] width 694 height 35
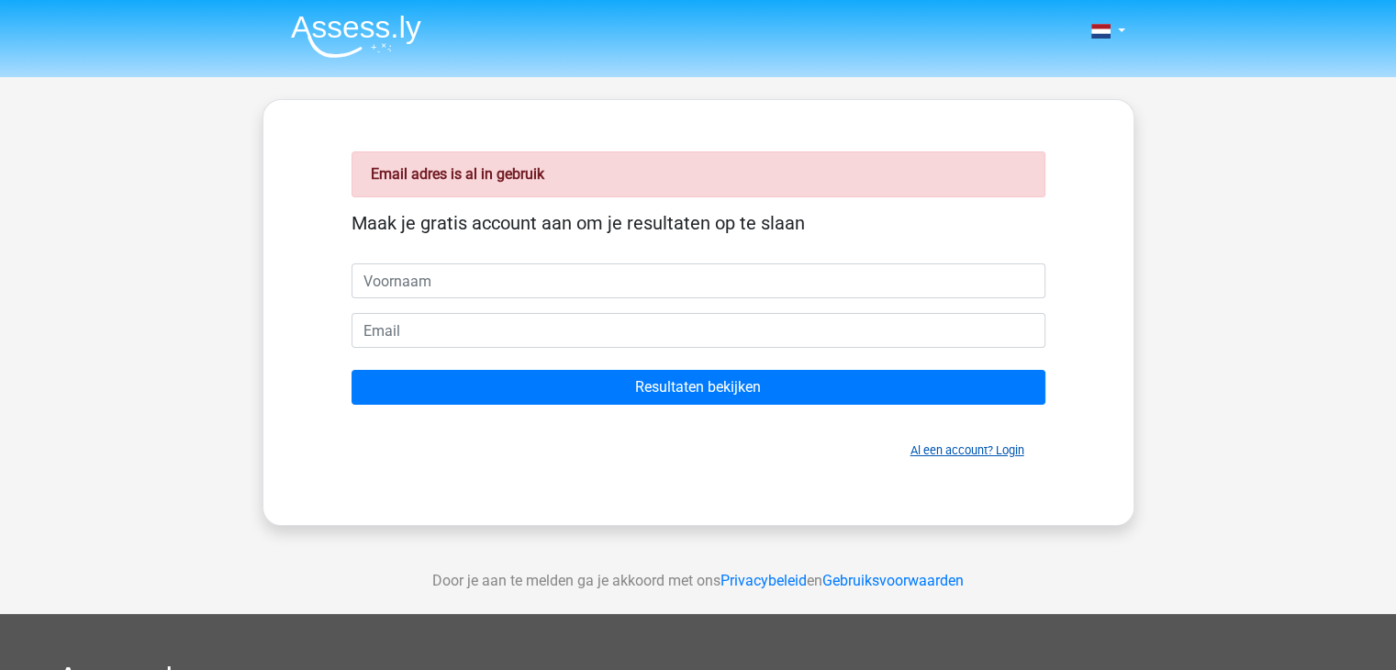
click at [957, 449] on link "Al een account? Login" at bounding box center [967, 450] width 114 height 14
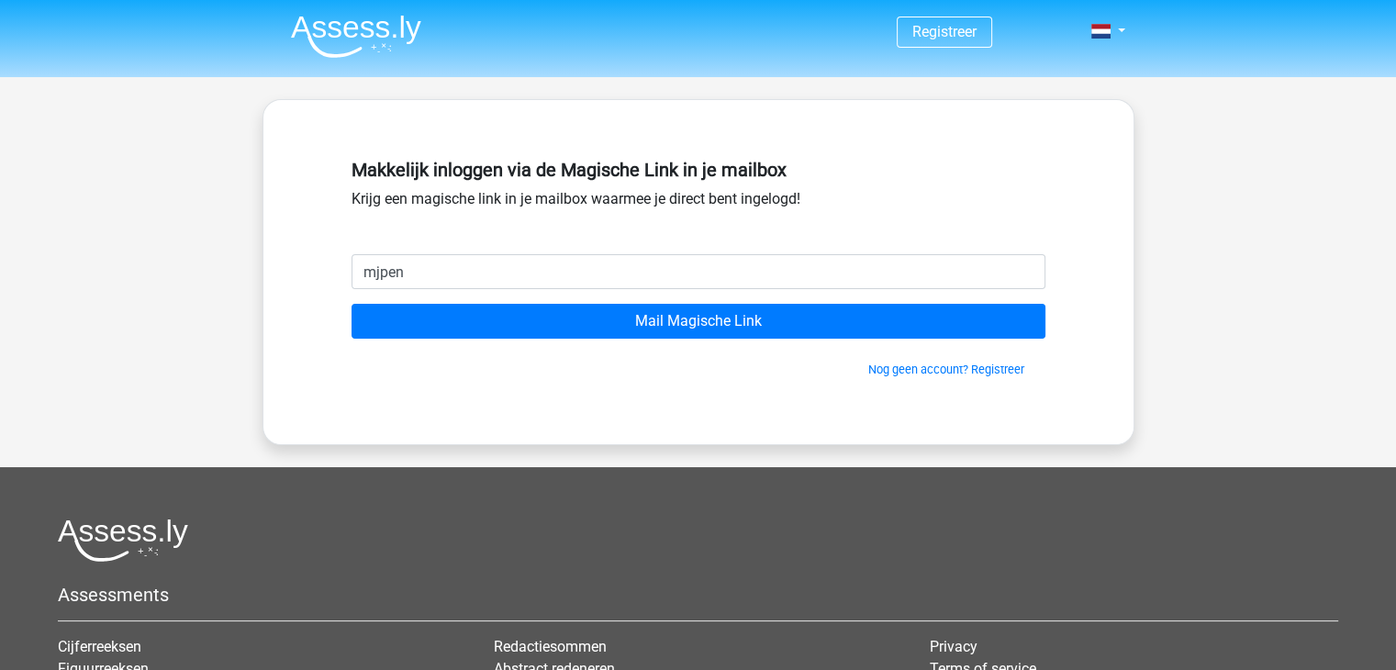
type input "mjpeneder@gmail.com"
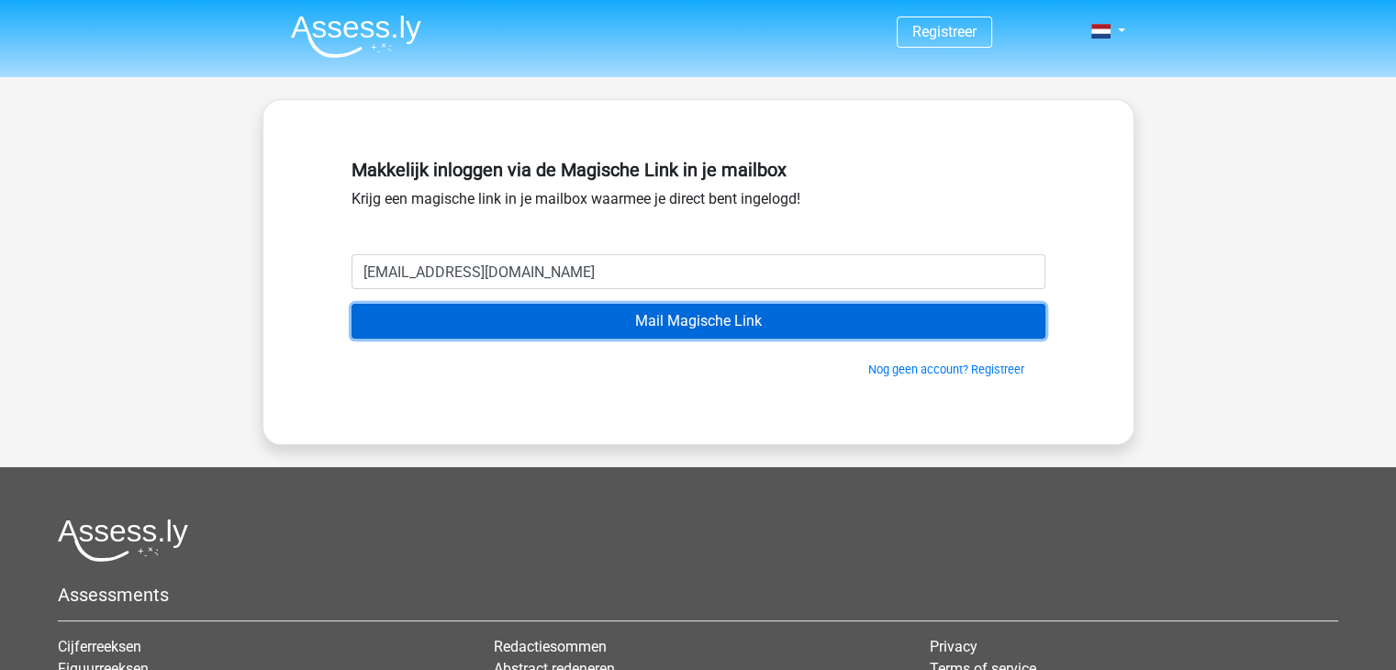
click at [669, 316] on input "Mail Magische Link" at bounding box center [698, 321] width 694 height 35
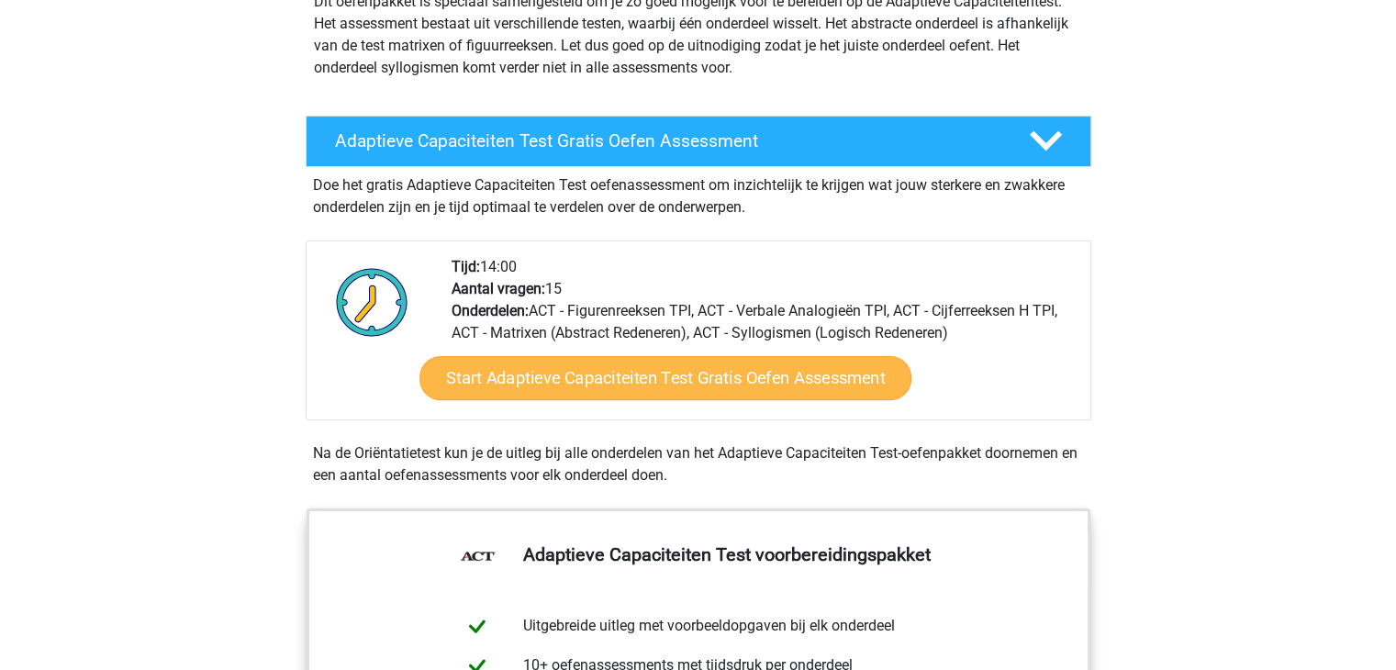
scroll to position [275, 0]
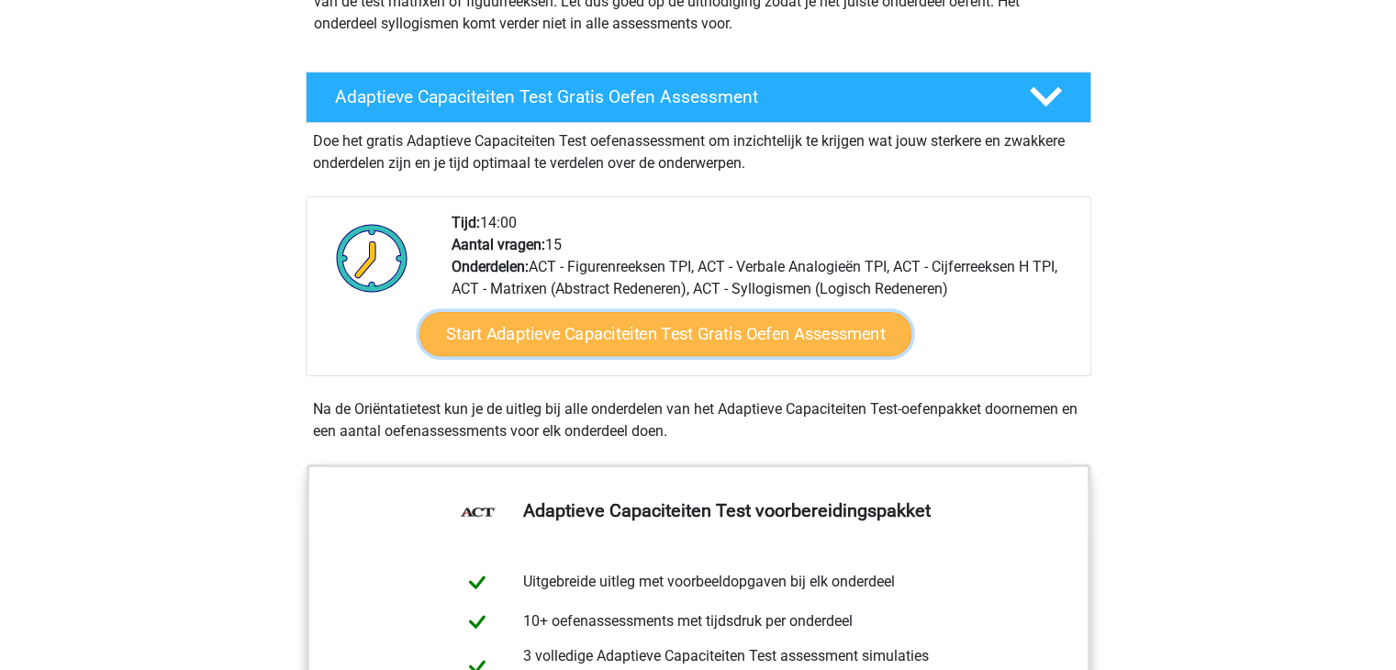
click at [640, 339] on link "Start Adaptieve Capaciteiten Test Gratis Oefen Assessment" at bounding box center [665, 334] width 492 height 44
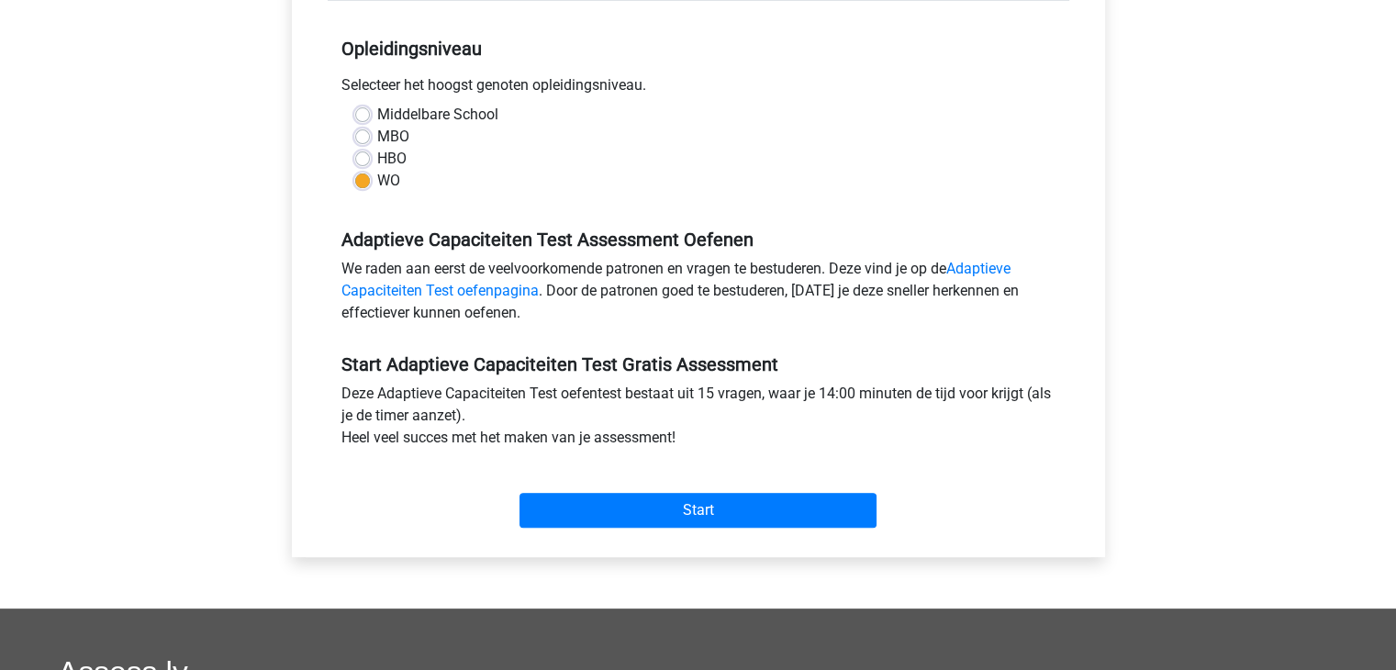
scroll to position [92, 0]
